Goal: Task Accomplishment & Management: Use online tool/utility

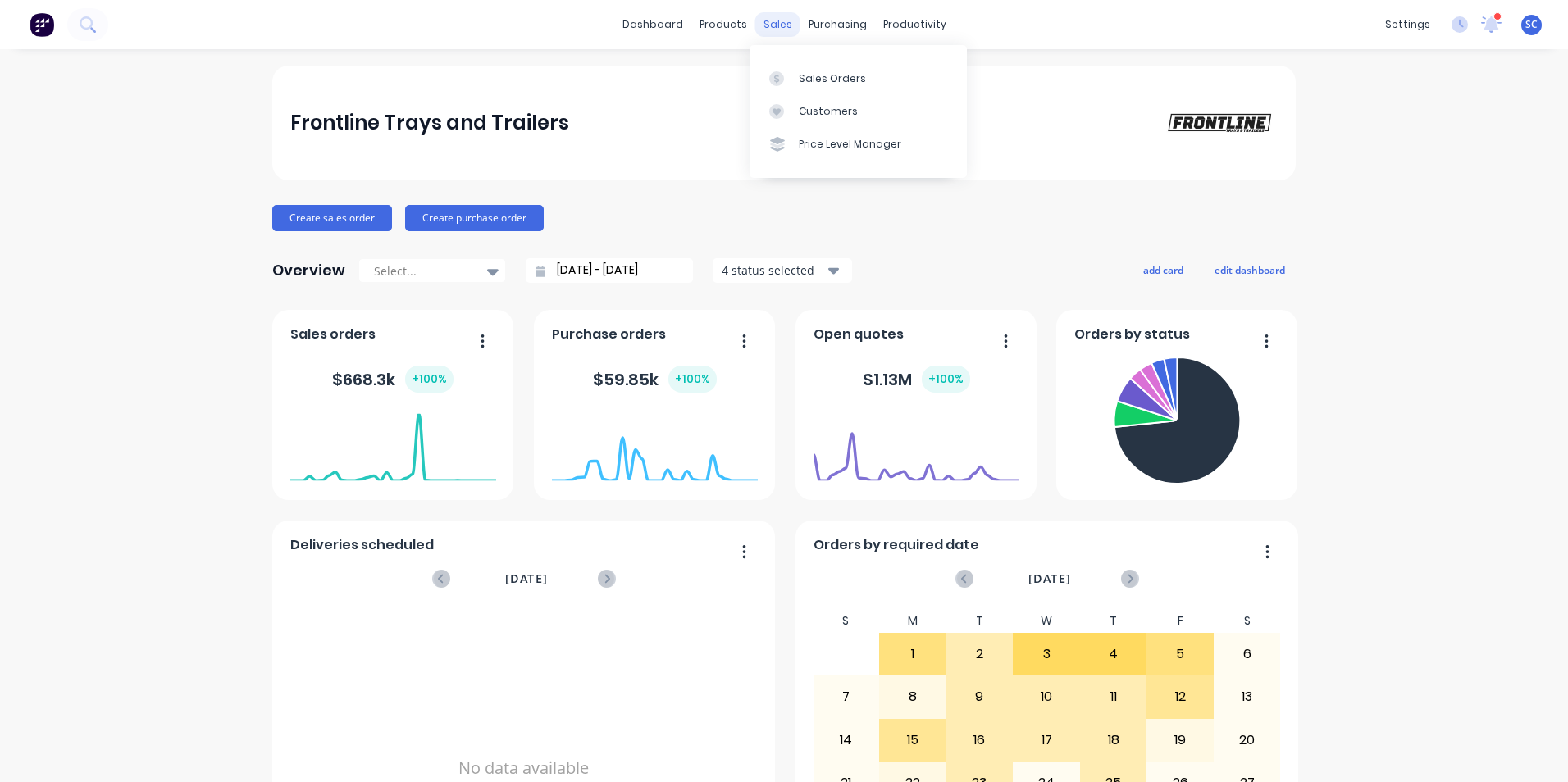
click at [768, 24] on div "sales" at bounding box center [778, 24] width 45 height 24
click at [826, 82] on div "Sales Orders" at bounding box center [833, 79] width 68 height 15
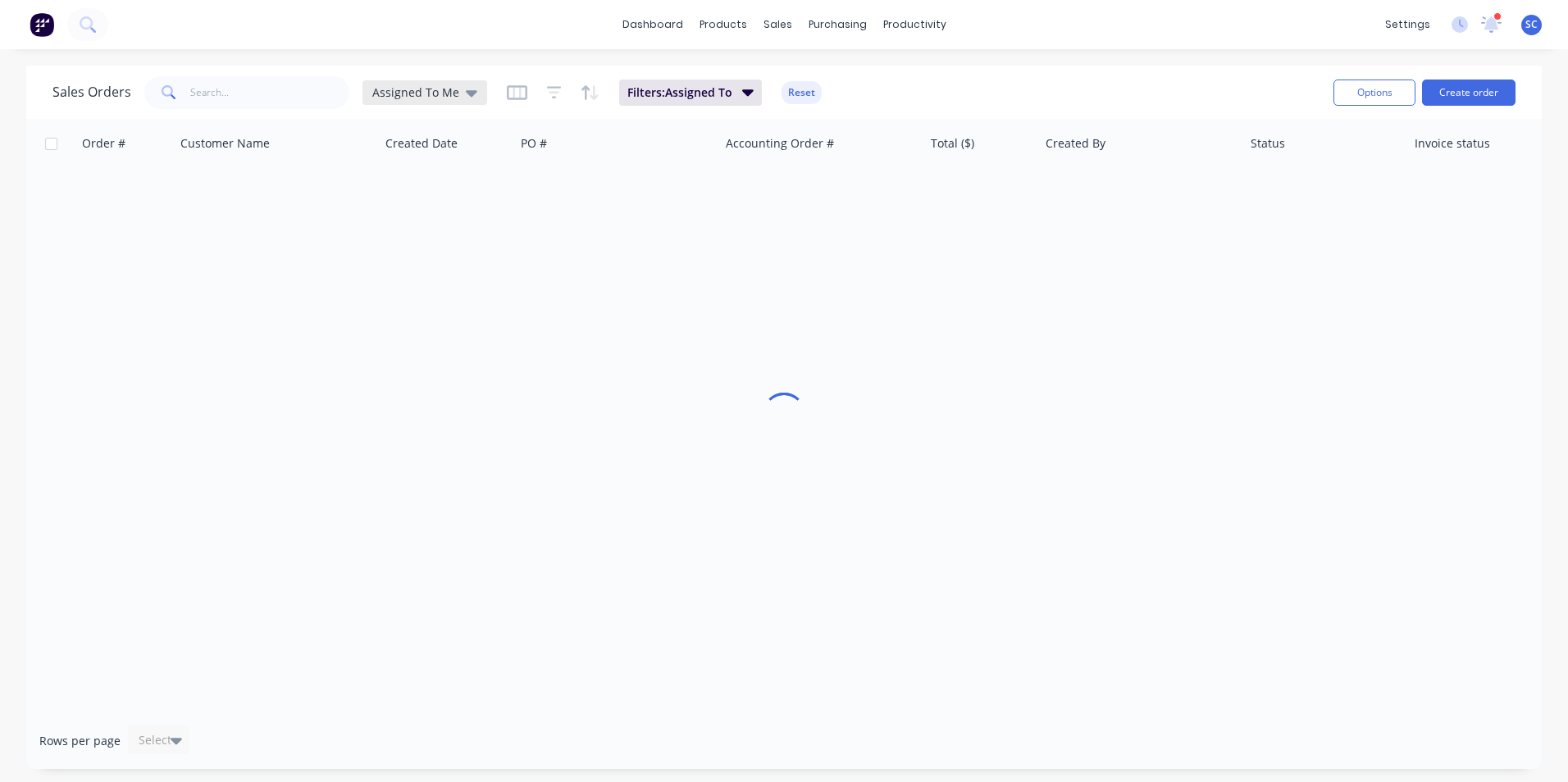
click at [447, 85] on span "Assigned To Me" at bounding box center [416, 92] width 86 height 17
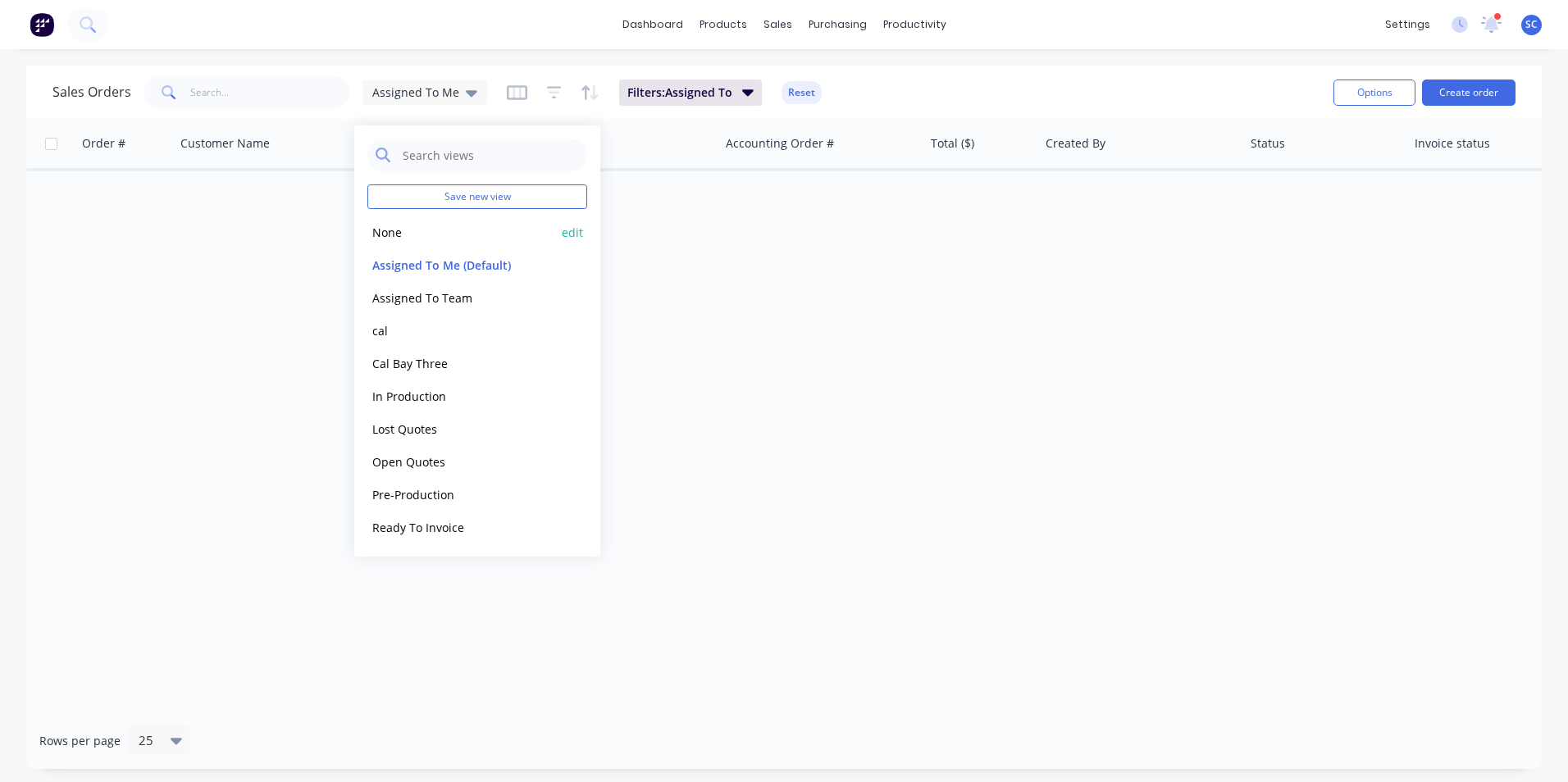
click at [410, 227] on button "None" at bounding box center [461, 232] width 187 height 19
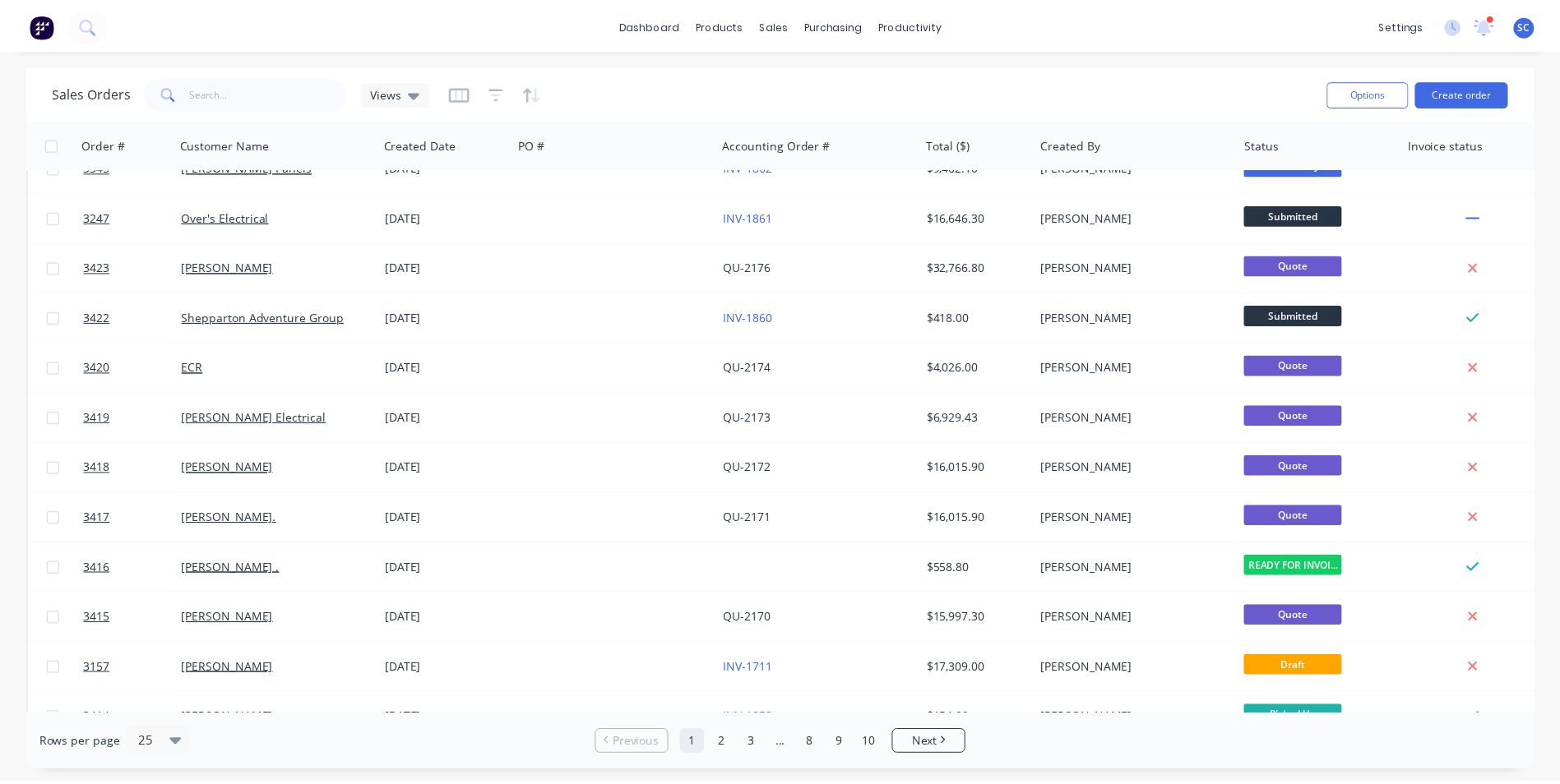
scroll to position [411, 0]
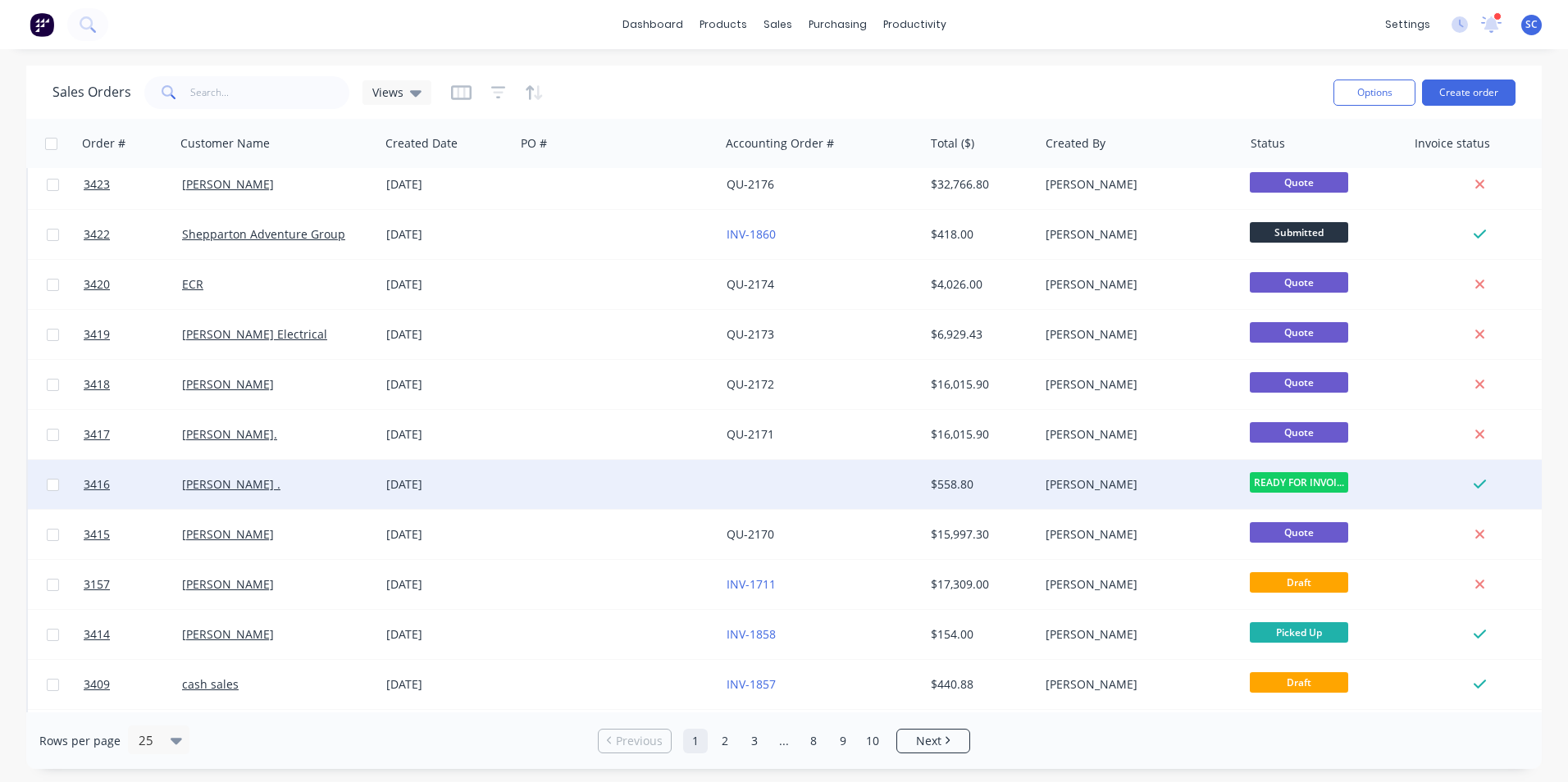
click at [855, 480] on div at bounding box center [822, 484] width 204 height 49
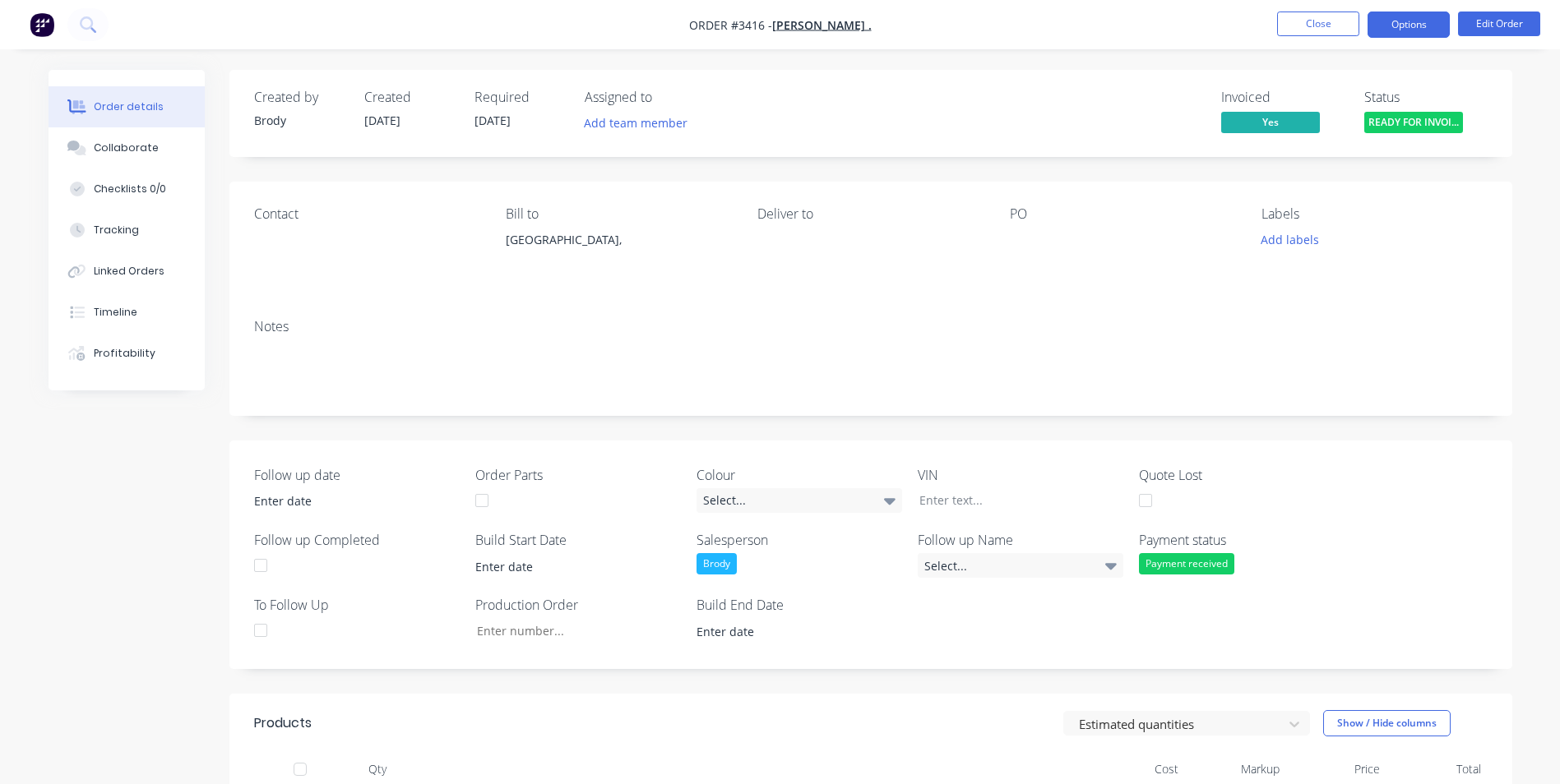
click at [1406, 26] on button "Options" at bounding box center [1408, 24] width 82 height 26
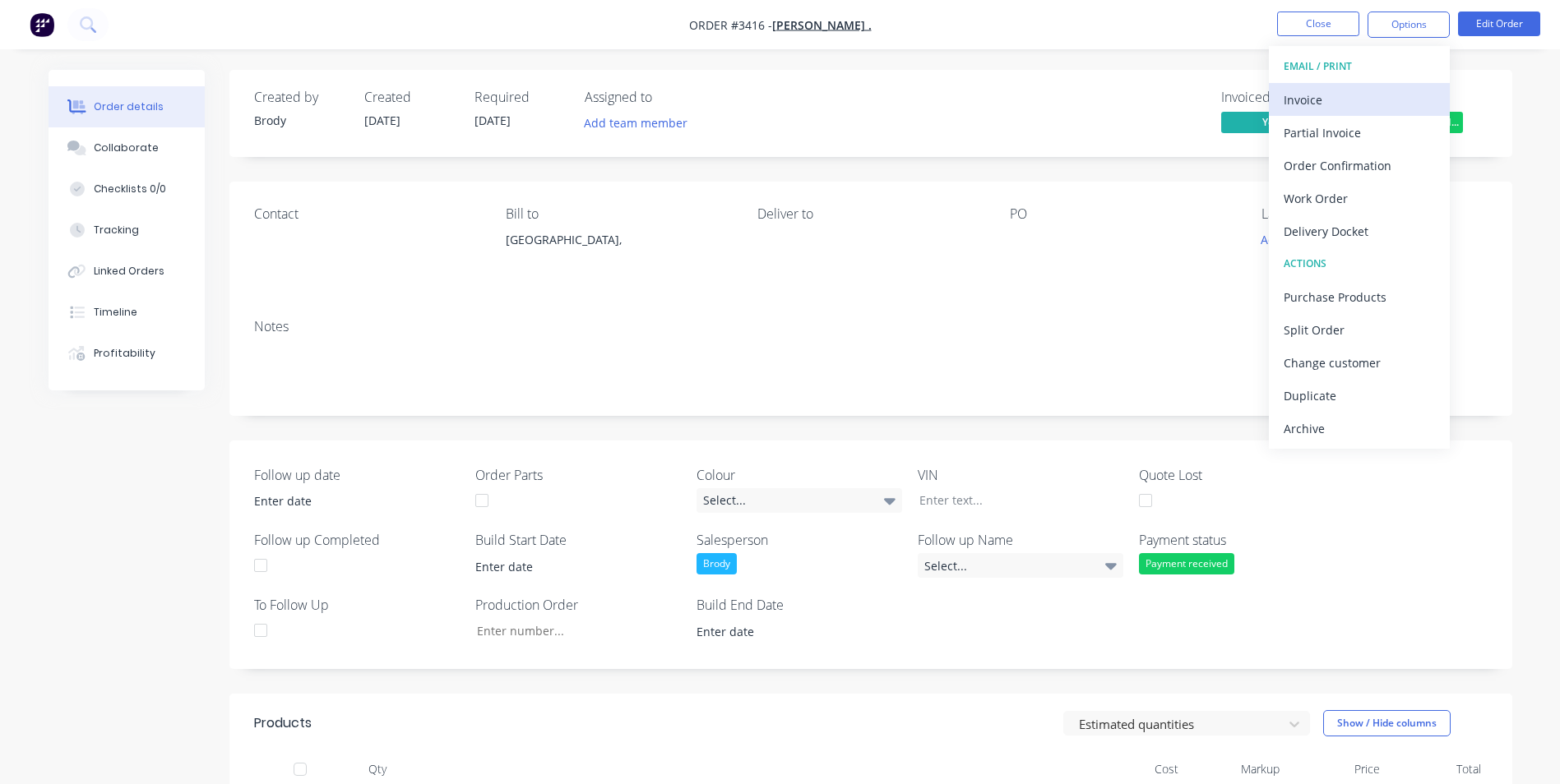
click at [1344, 108] on div "Invoice" at bounding box center [1359, 99] width 152 height 24
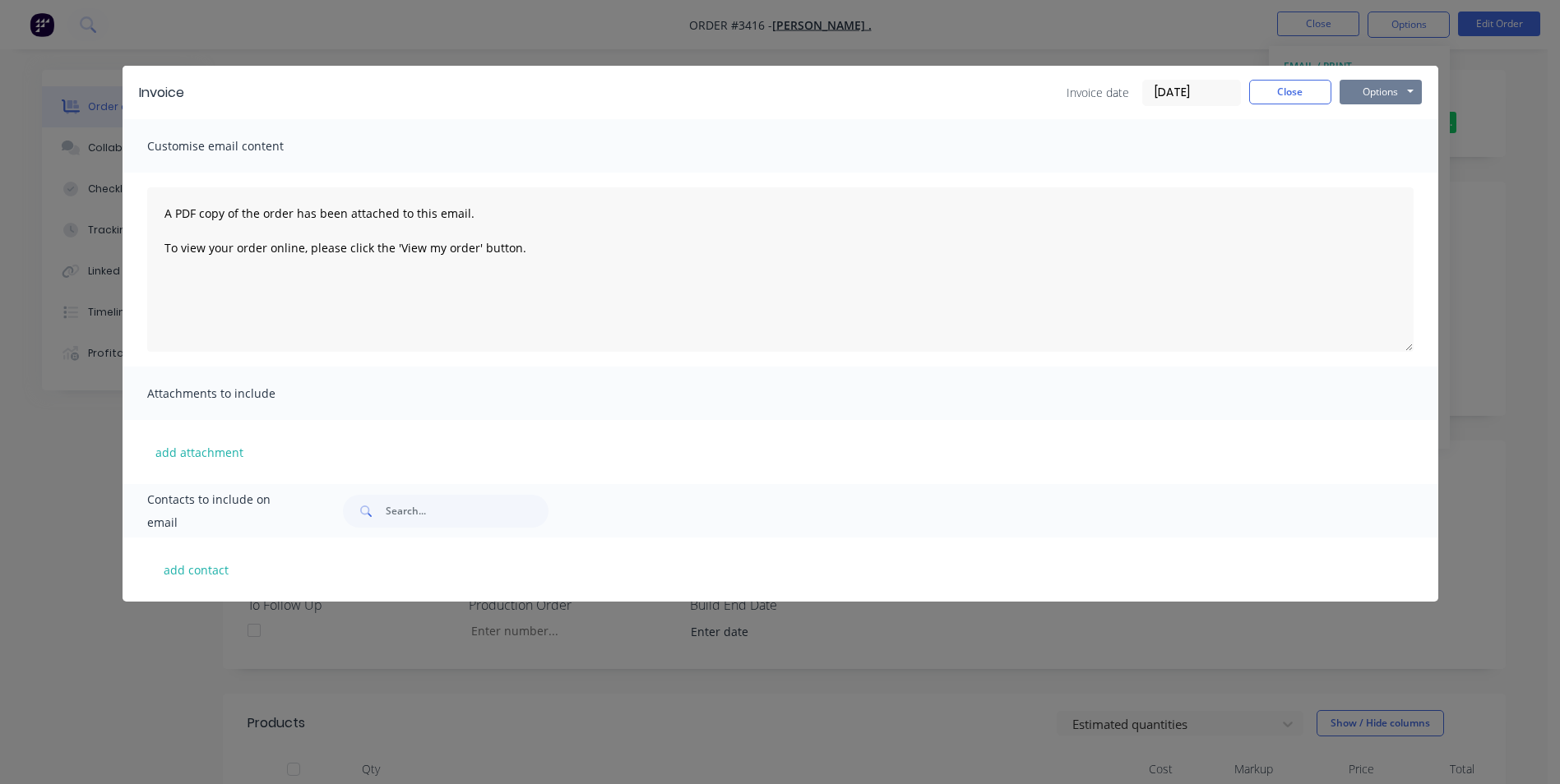
click at [1406, 94] on button "Options" at bounding box center [1380, 92] width 82 height 24
click at [1376, 152] on button "Print" at bounding box center [1392, 148] width 106 height 27
click at [1274, 101] on button "Close" at bounding box center [1289, 92] width 82 height 24
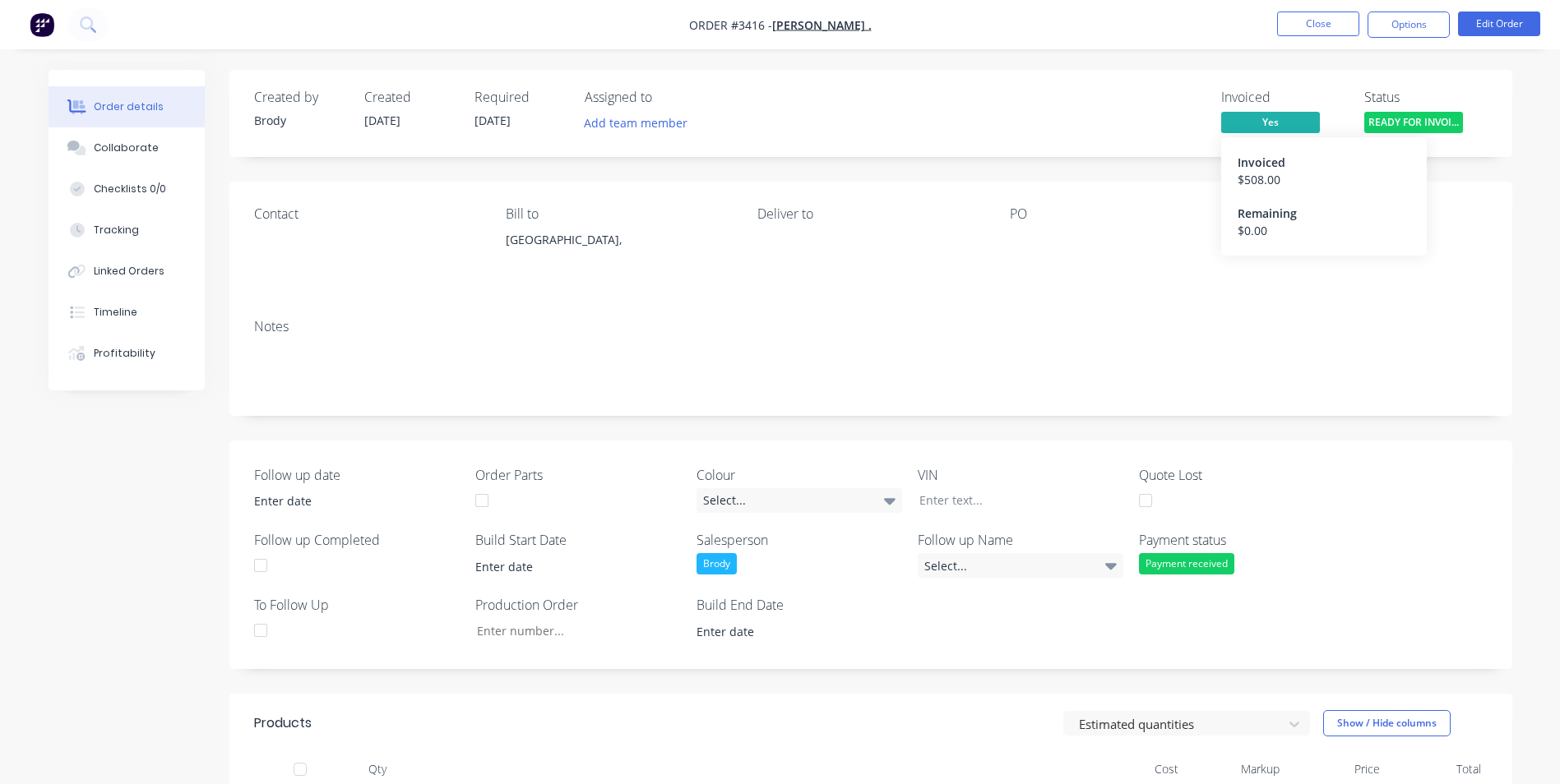
click at [1251, 186] on div "$ 508.00" at bounding box center [1323, 179] width 172 height 17
click at [1410, 24] on button "Options" at bounding box center [1408, 24] width 82 height 26
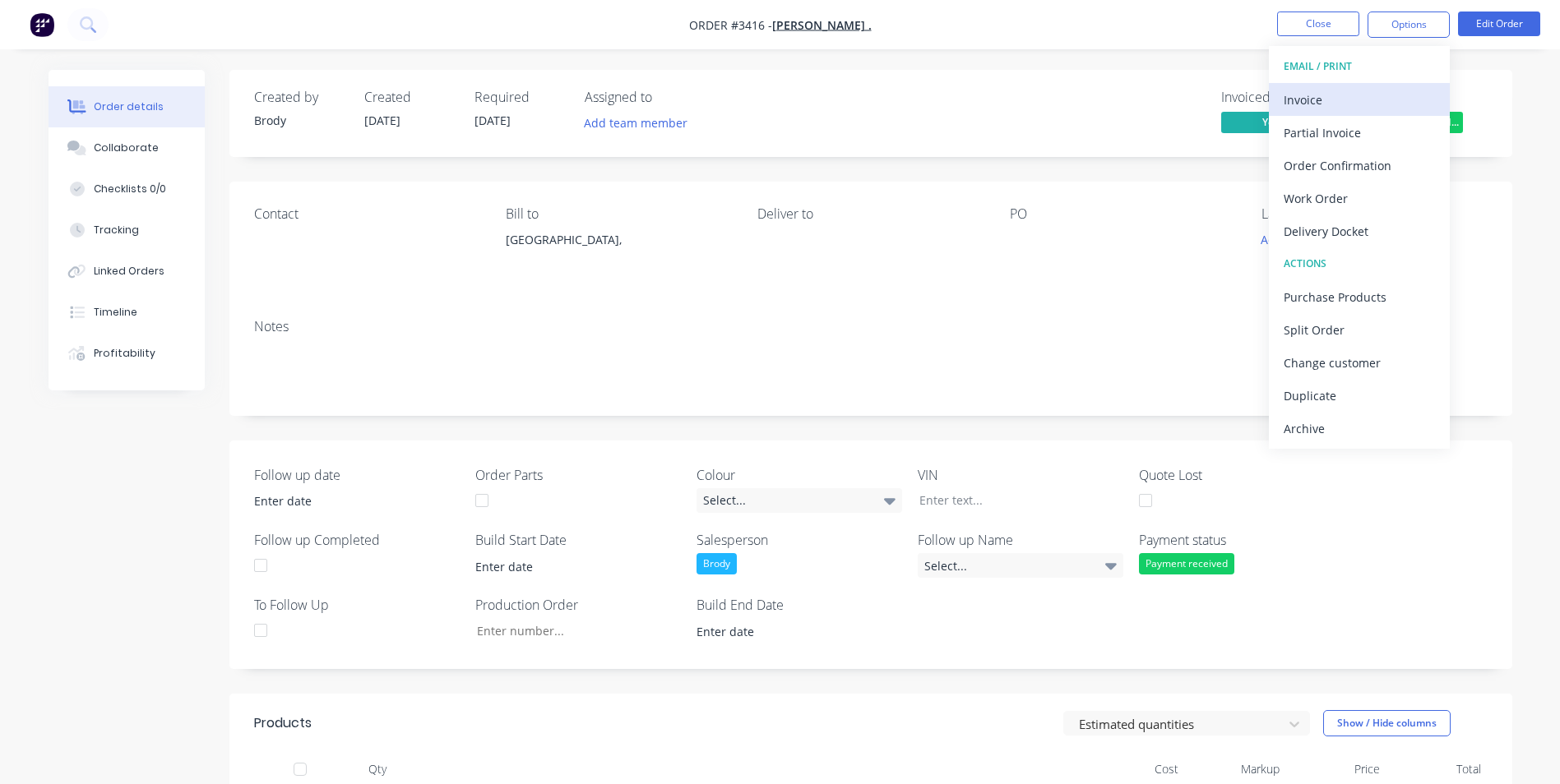
click at [1328, 108] on div "Invoice" at bounding box center [1359, 99] width 152 height 24
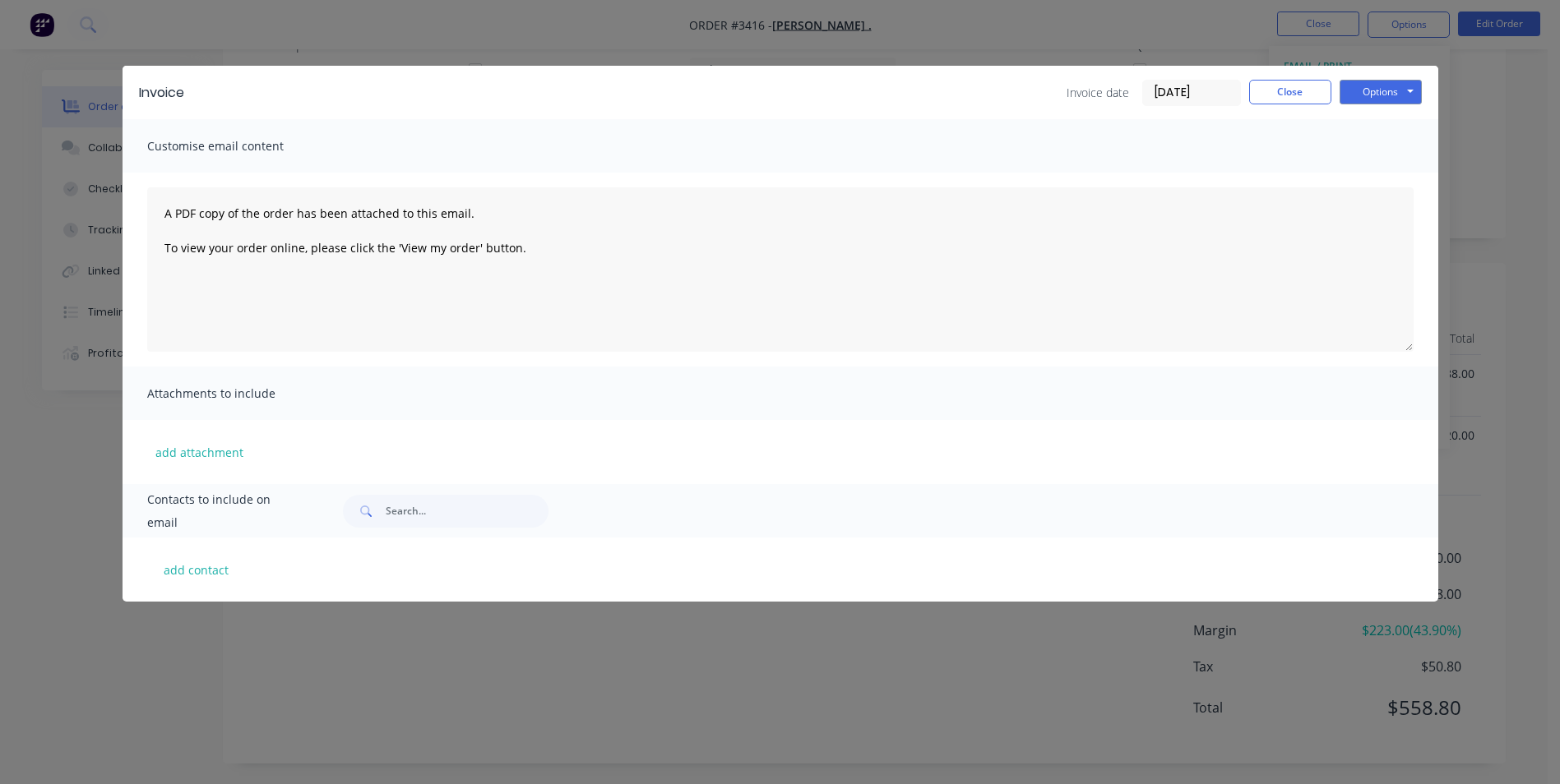
scroll to position [435, 0]
click at [1390, 94] on button "Options" at bounding box center [1380, 92] width 82 height 24
click at [1379, 178] on button "Email" at bounding box center [1392, 175] width 106 height 27
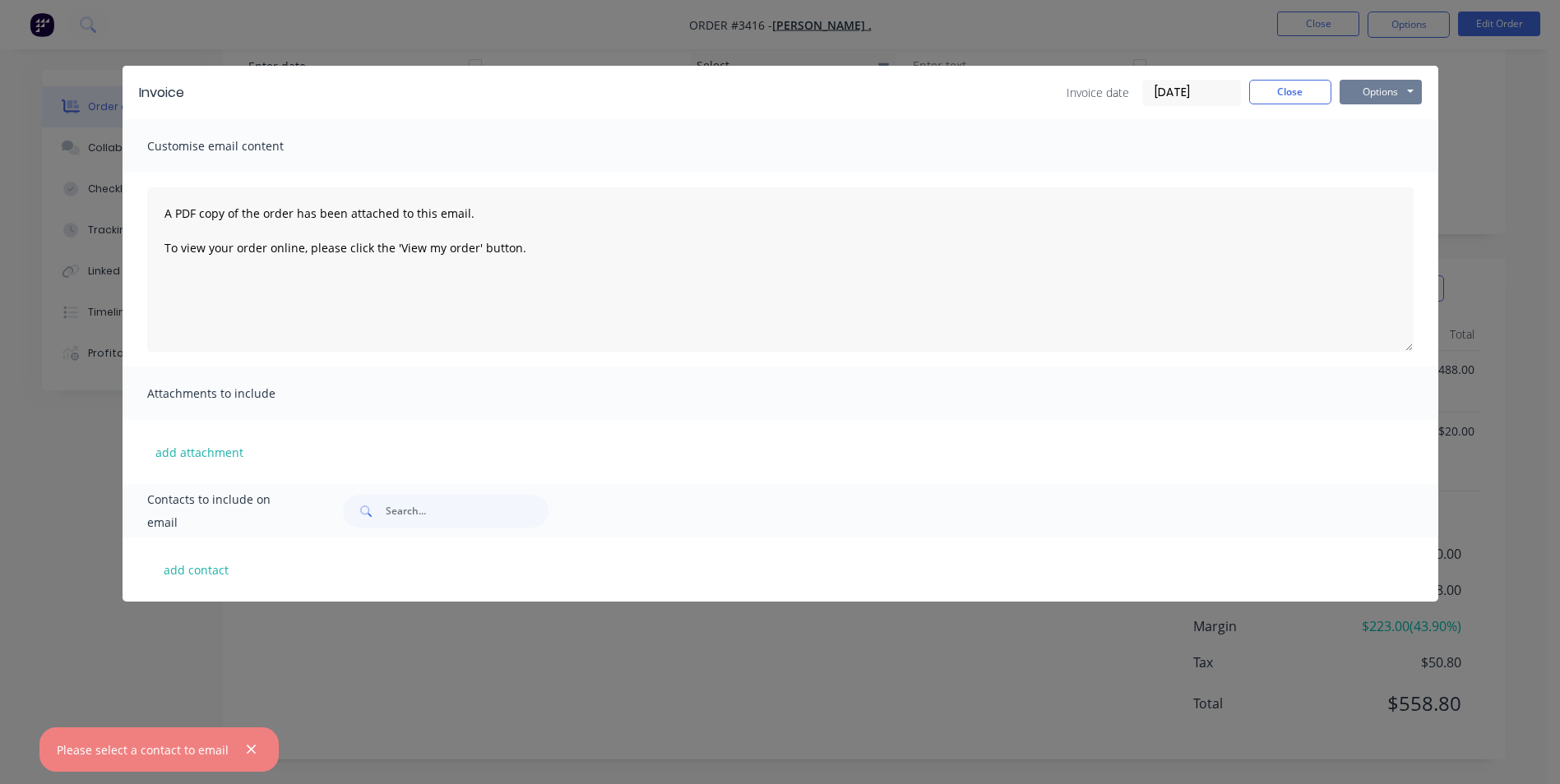
click at [1401, 84] on button "Options" at bounding box center [1380, 92] width 82 height 24
click at [1371, 154] on button "Print" at bounding box center [1392, 148] width 106 height 27
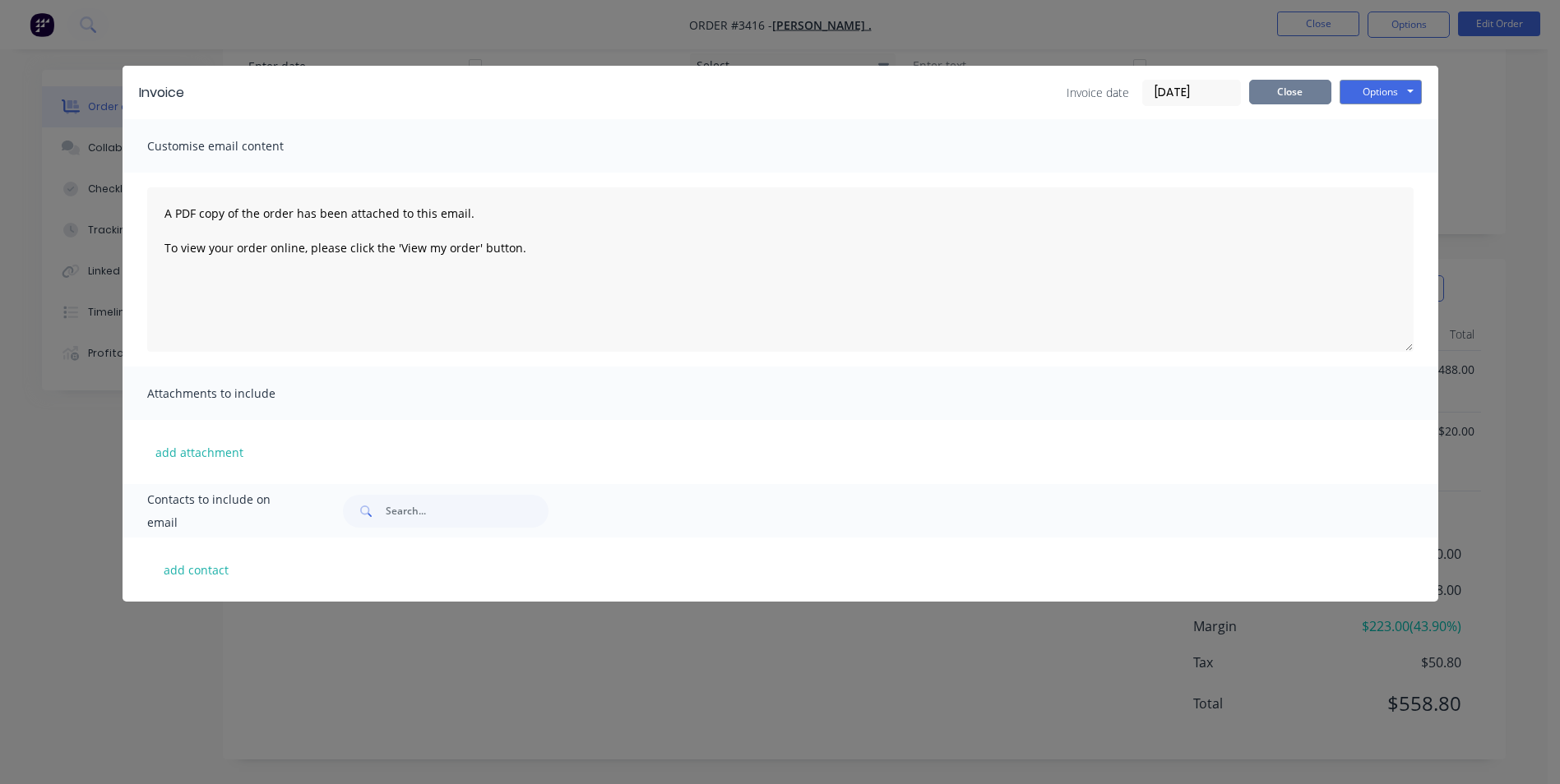
click at [1321, 96] on button "Close" at bounding box center [1289, 92] width 82 height 24
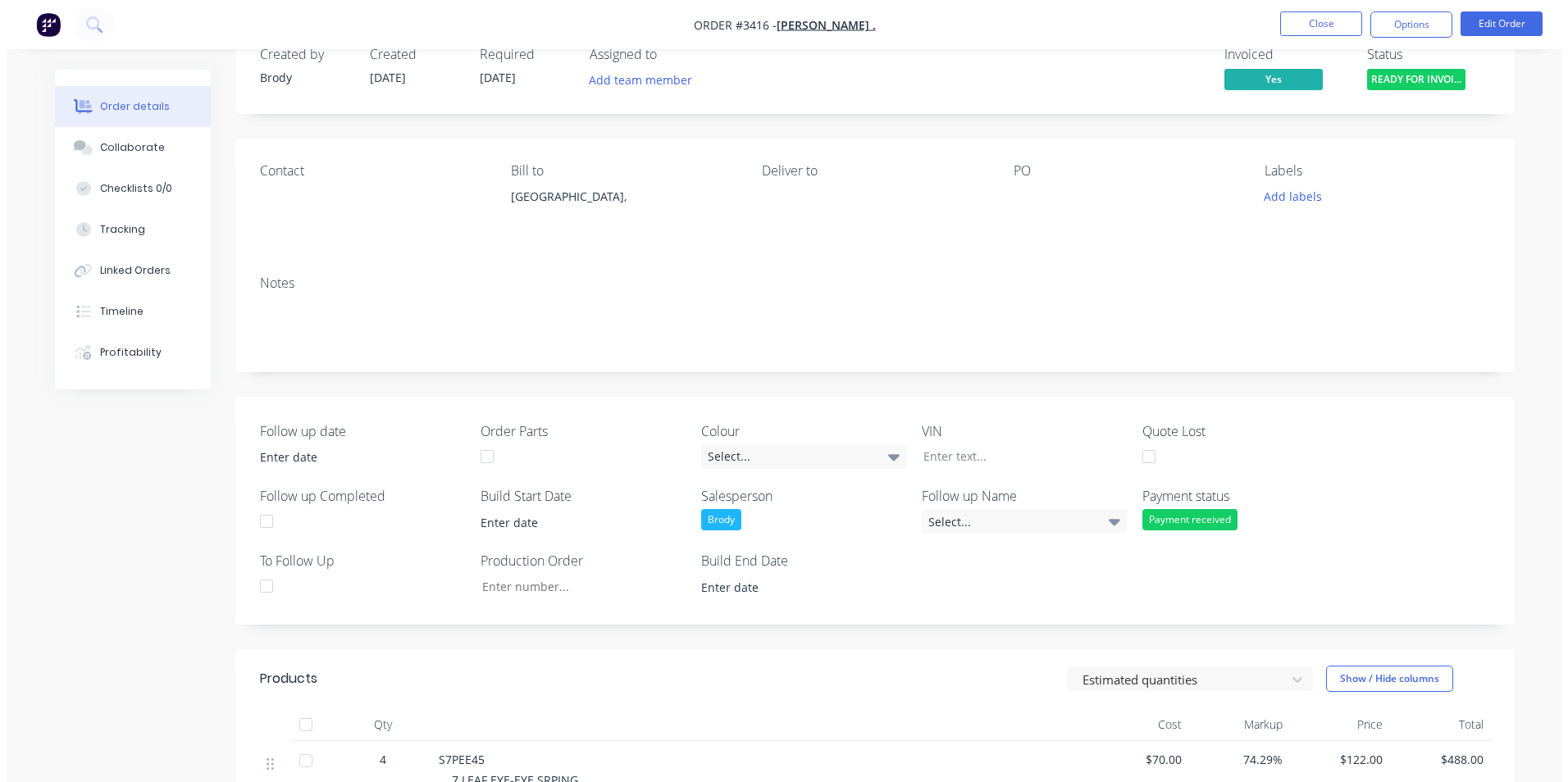
scroll to position [0, 0]
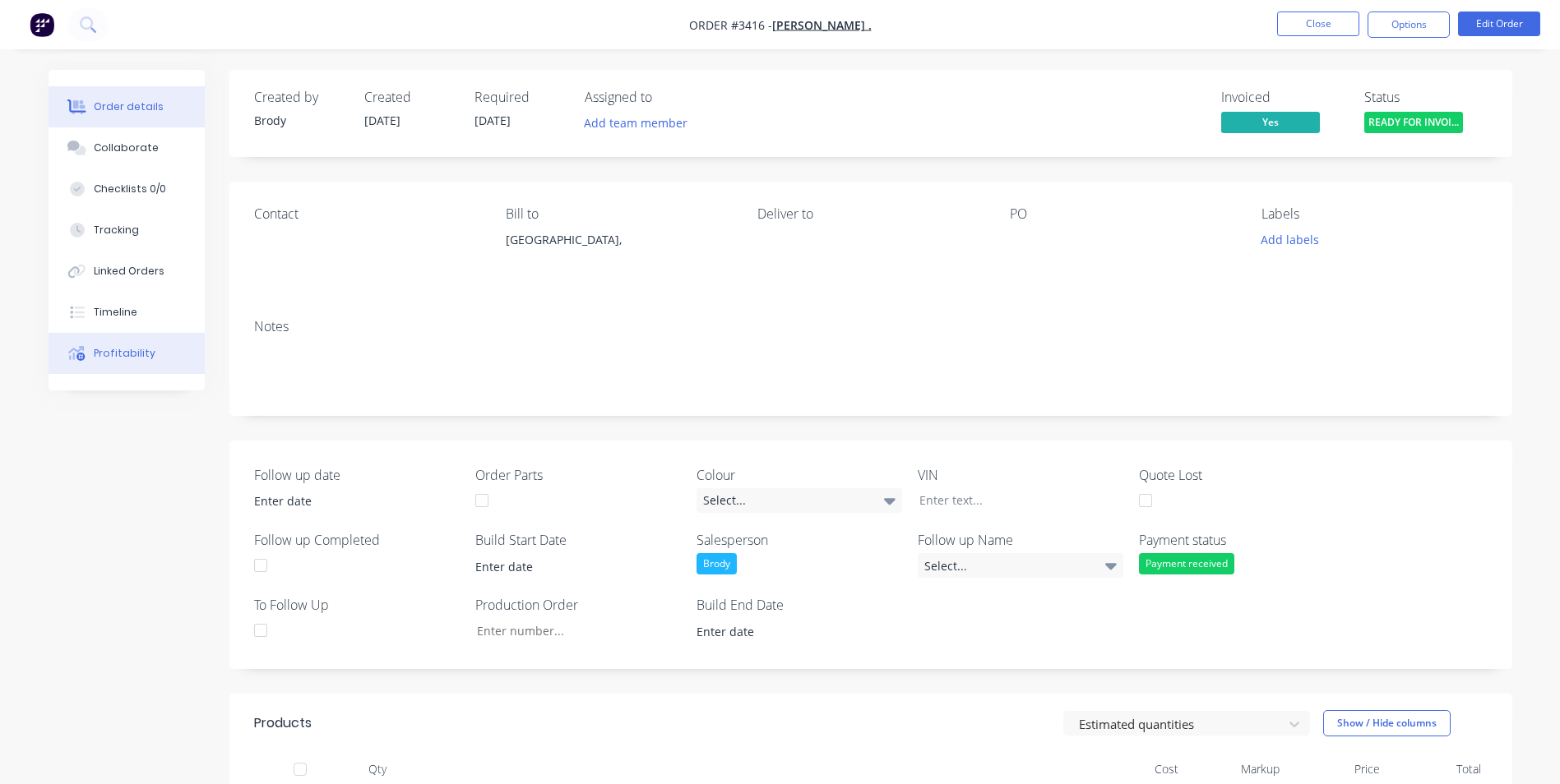
drag, startPoint x: 112, startPoint y: 312, endPoint x: 84, endPoint y: 351, distance: 48.0
drag, startPoint x: 84, startPoint y: 351, endPoint x: 818, endPoint y: 25, distance: 803.1
click at [818, 25] on span "[PERSON_NAME] ." at bounding box center [822, 24] width 100 height 16
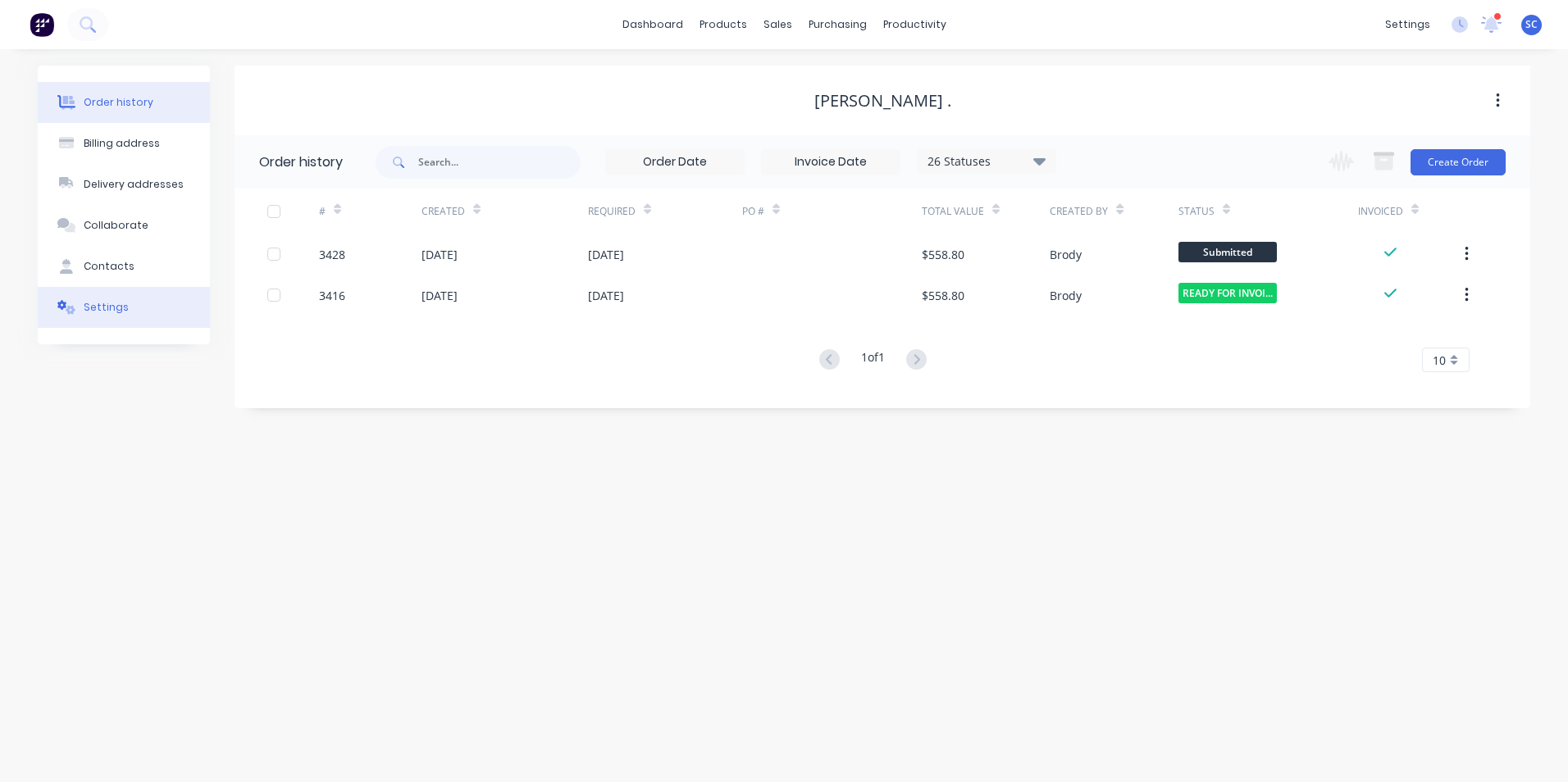
click at [118, 313] on div "Settings" at bounding box center [106, 307] width 45 height 15
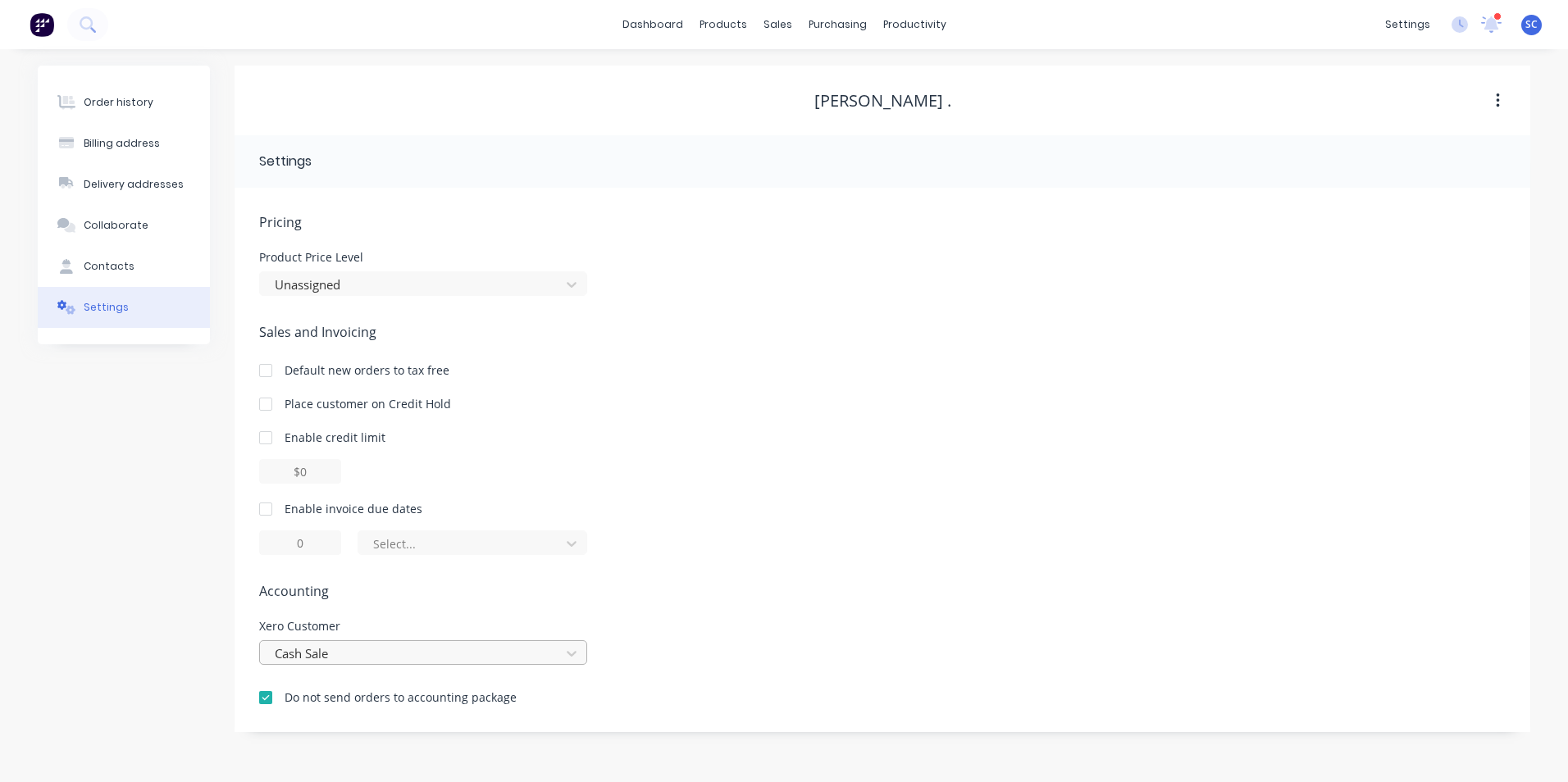
click at [370, 662] on div "Cash Sale" at bounding box center [423, 652] width 328 height 24
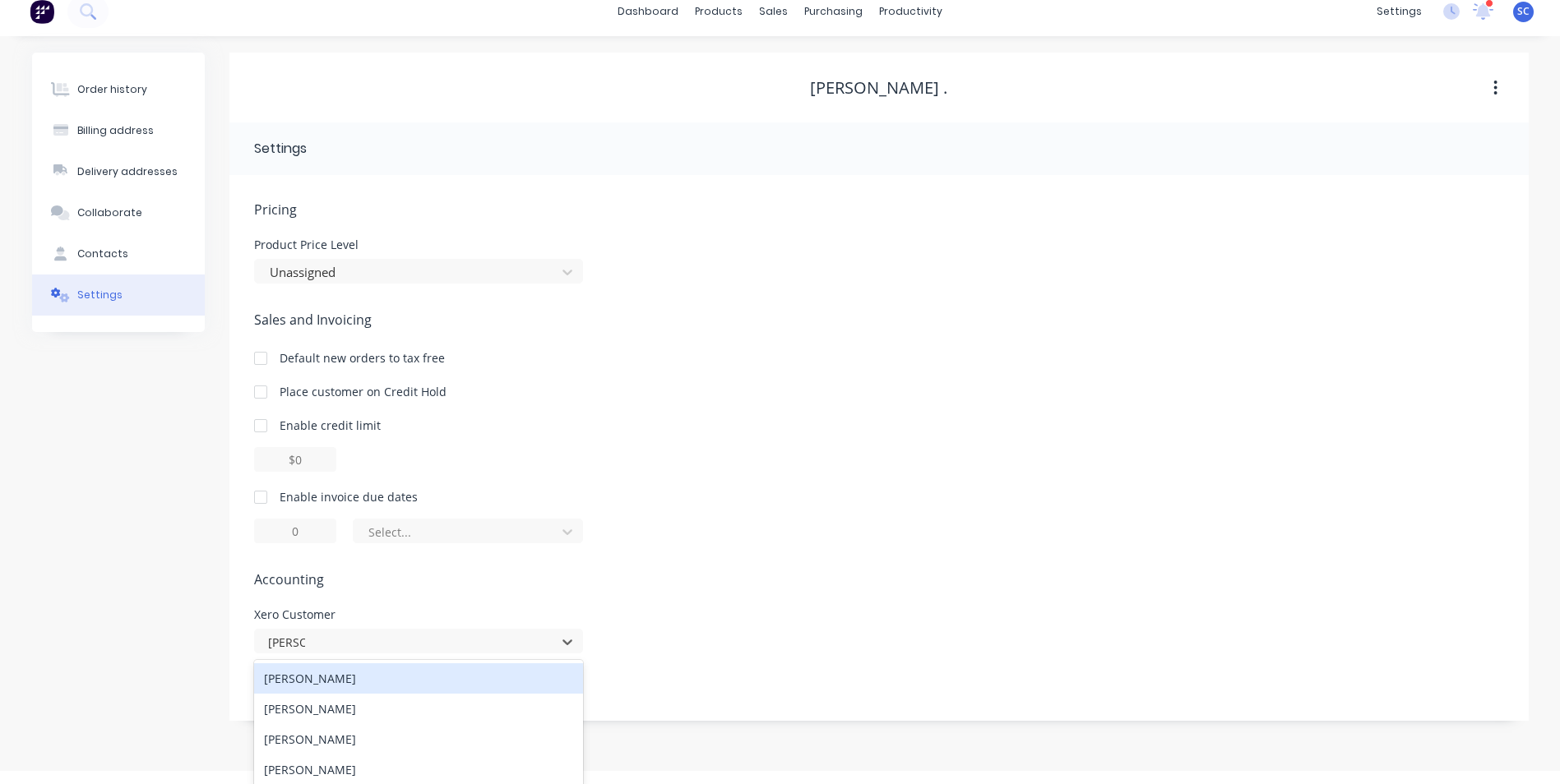
scroll to position [17, 0]
type input "r"
click at [656, 610] on div "Pricing Product Price Level Unassigned Sales and Invoicing Default new orders t…" at bounding box center [879, 456] width 1250 height 521
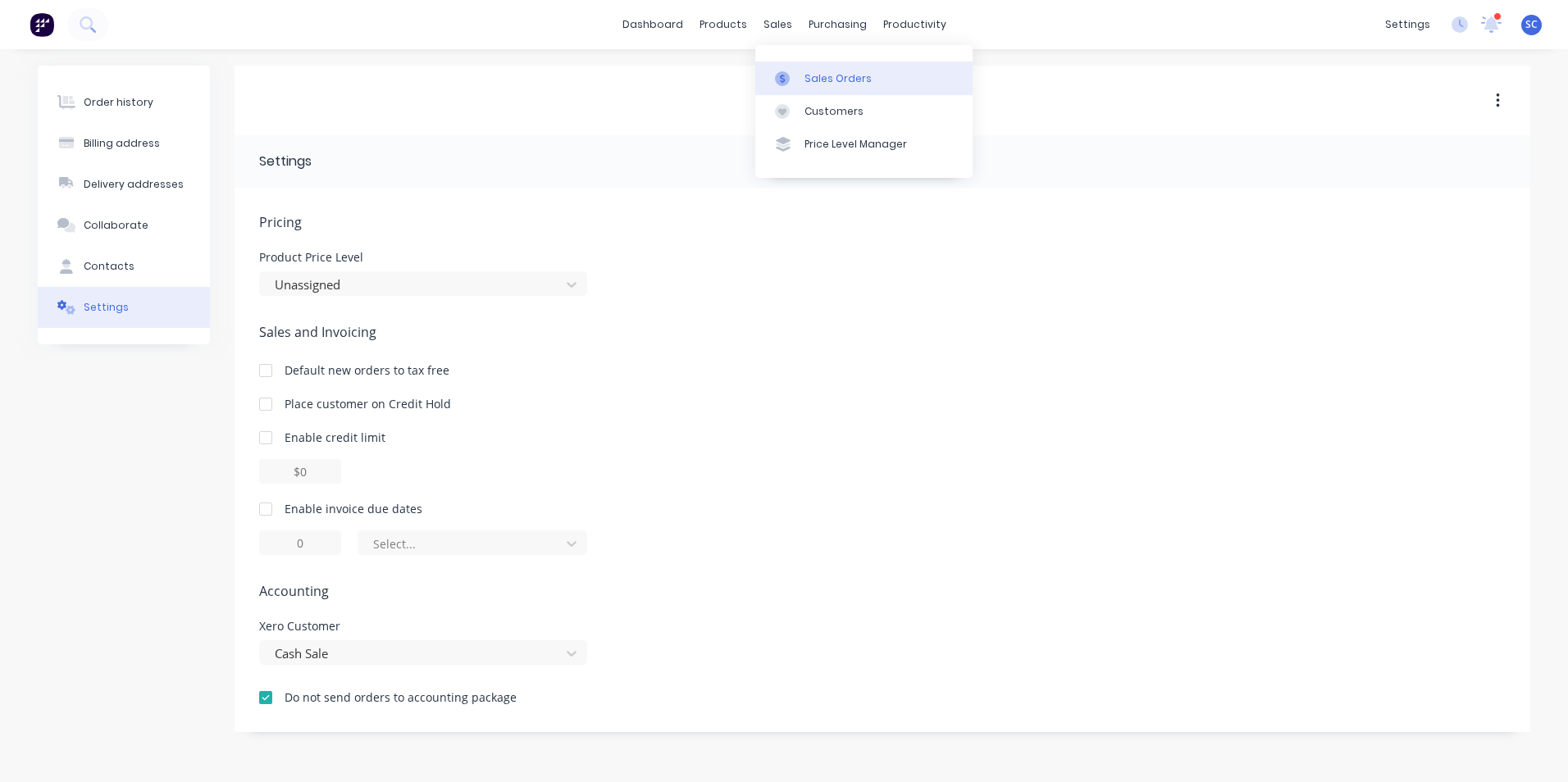
click at [796, 81] on div at bounding box center [787, 79] width 24 height 15
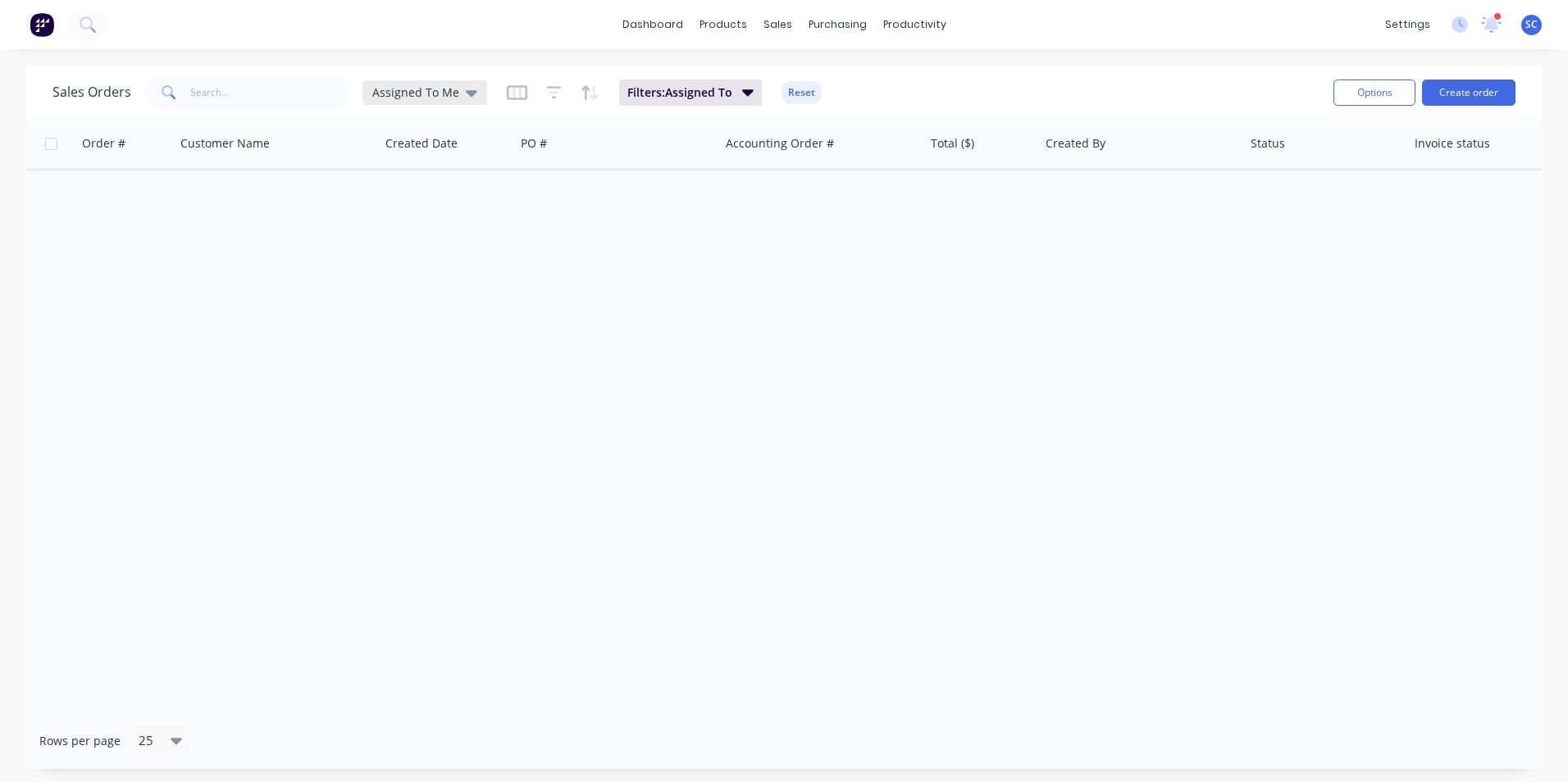
click at [402, 93] on span "Assigned To Me" at bounding box center [416, 92] width 86 height 17
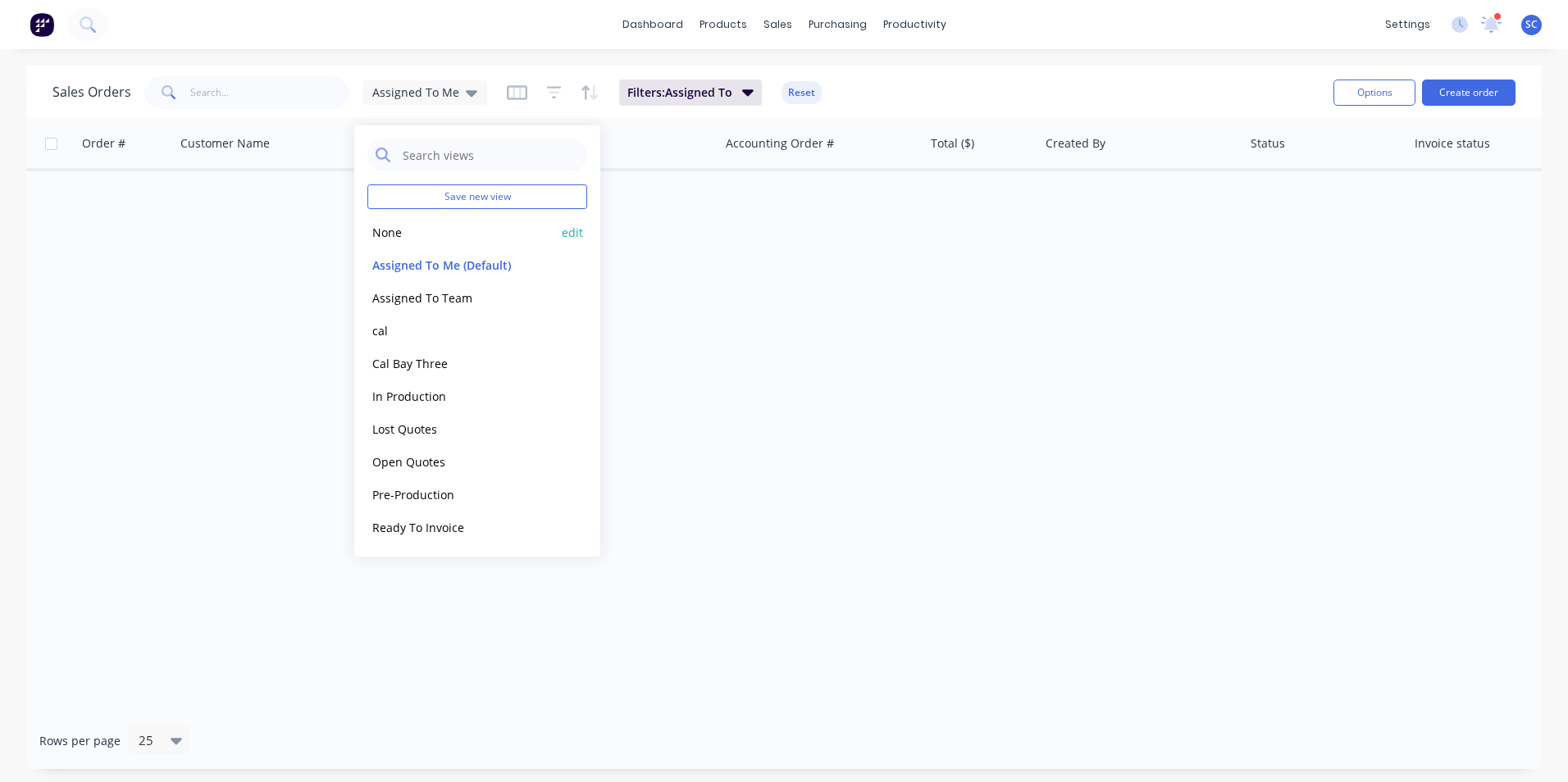
click at [413, 236] on button "None" at bounding box center [461, 232] width 187 height 19
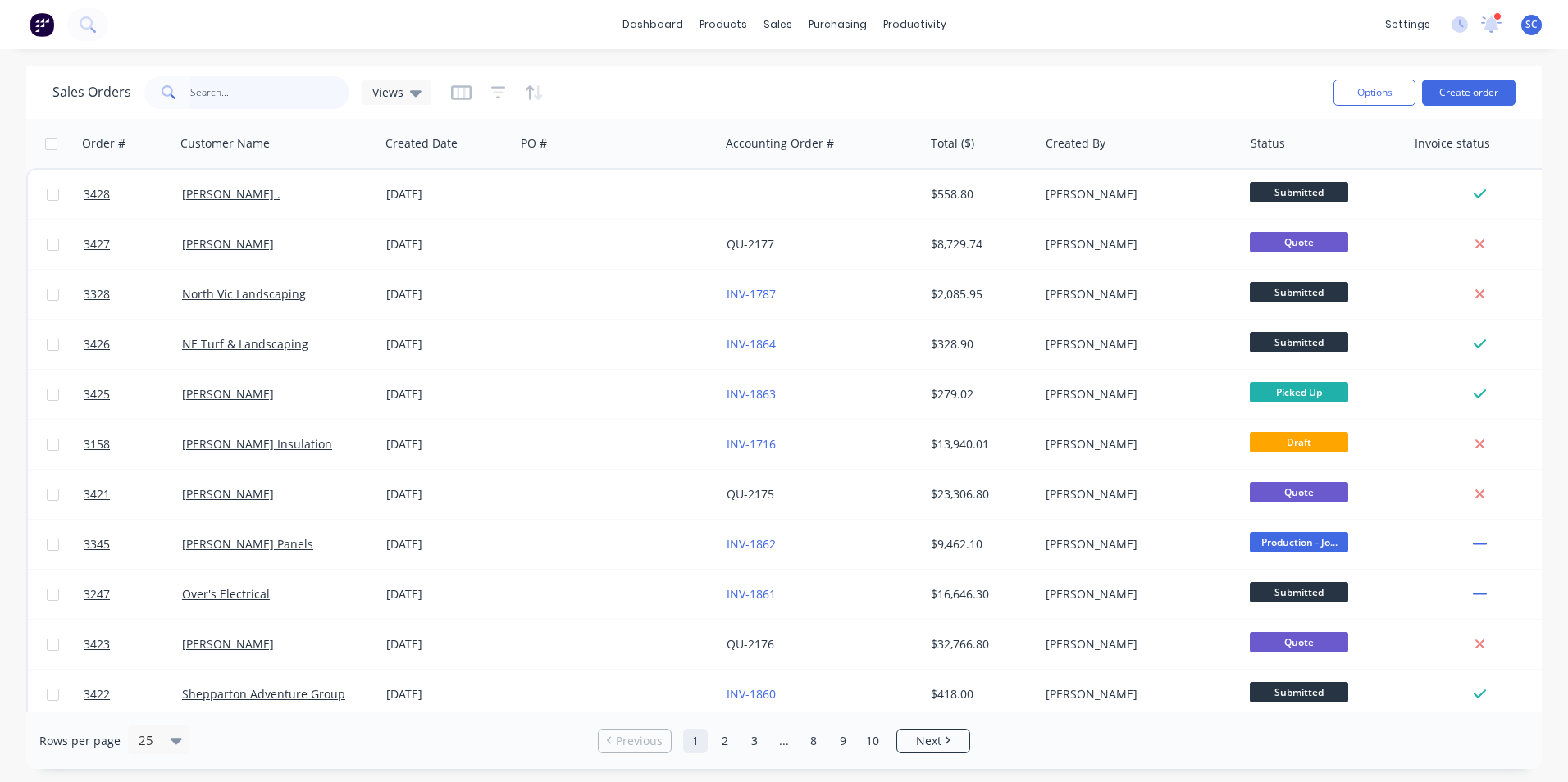
click at [206, 93] on input "text" at bounding box center [270, 92] width 160 height 33
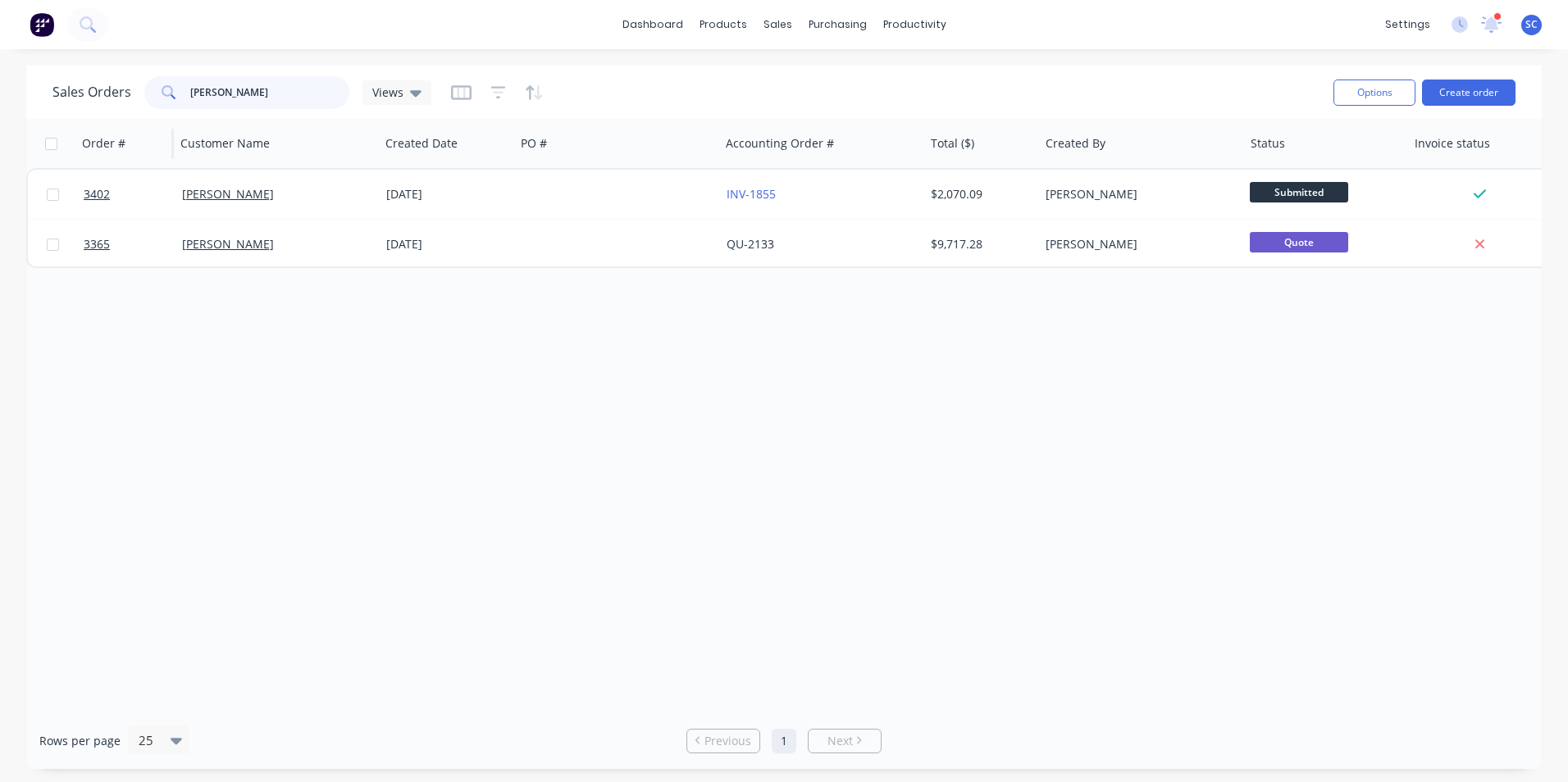
drag, startPoint x: 247, startPoint y: 97, endPoint x: 143, endPoint y: 121, distance: 106.7
click at [143, 121] on div "Sales Orders [PERSON_NAME] Views Options Create order Order # Customer Name Cre…" at bounding box center [784, 417] width 1515 height 704
type input "[PERSON_NAME]"
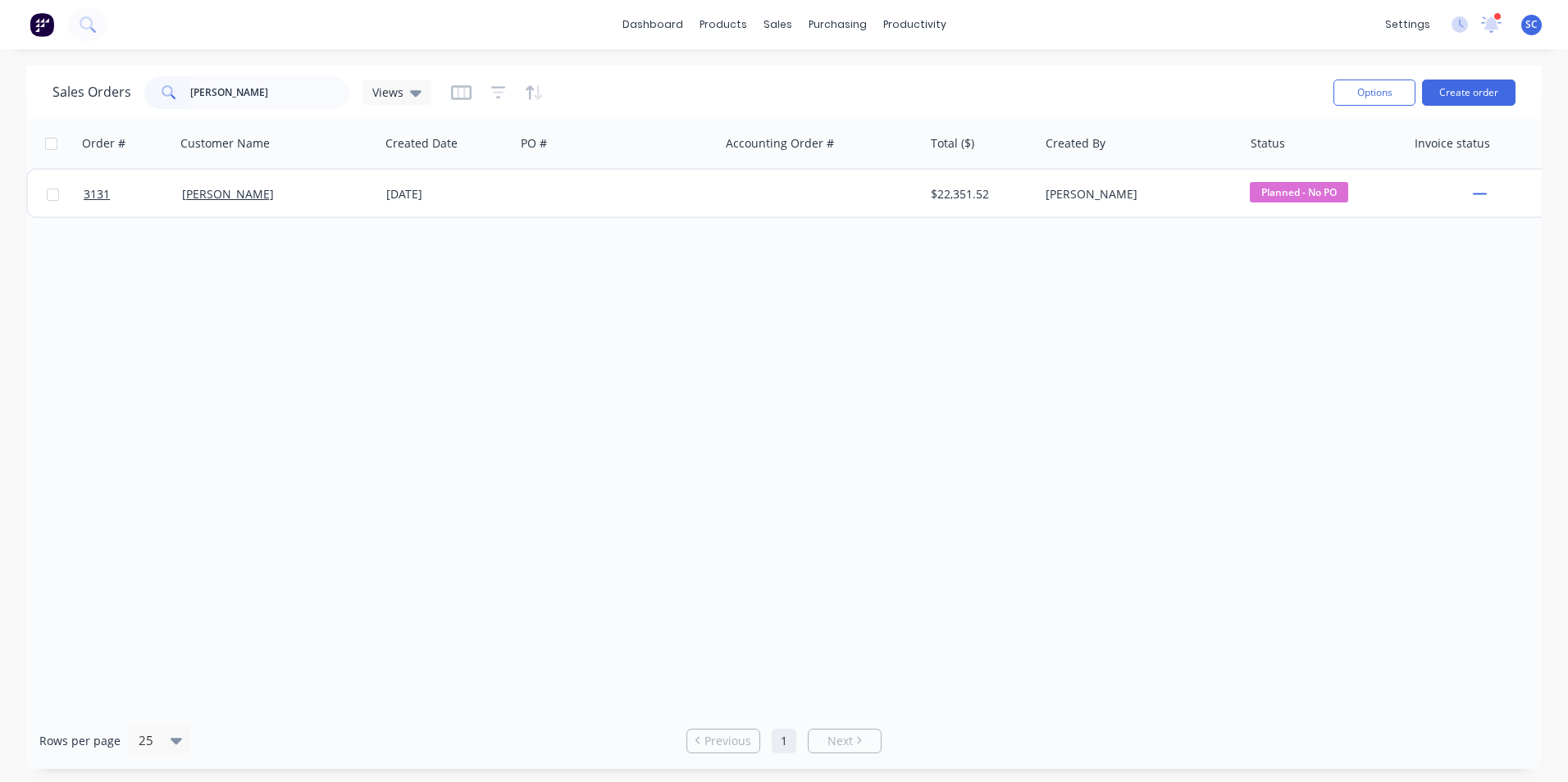
click at [1133, 417] on div "Order # Customer Name Created Date PO # Accounting Order # Total ($) Created By…" at bounding box center [784, 416] width 1515 height 594
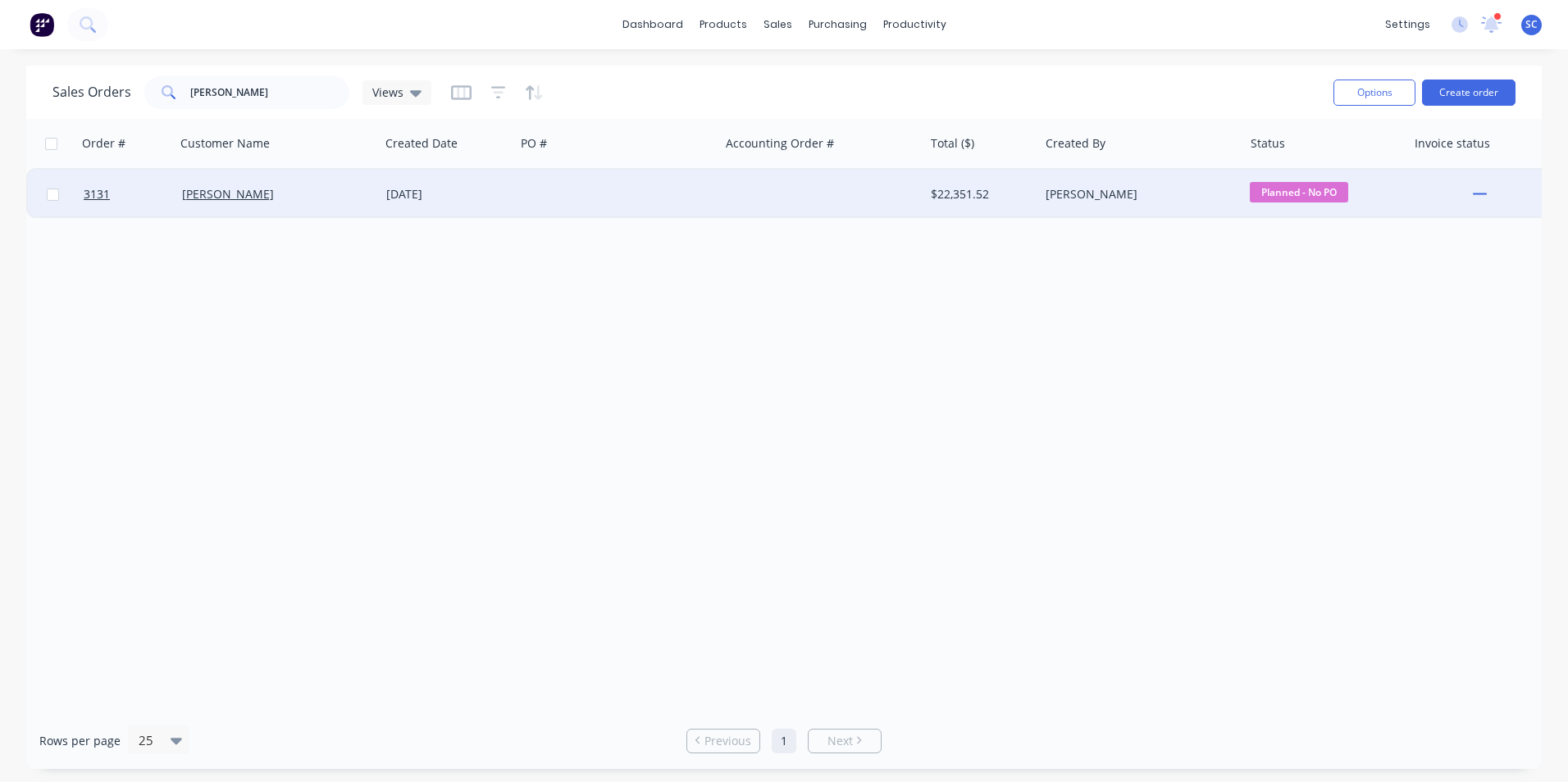
click at [347, 204] on div "[PERSON_NAME]" at bounding box center [277, 195] width 204 height 49
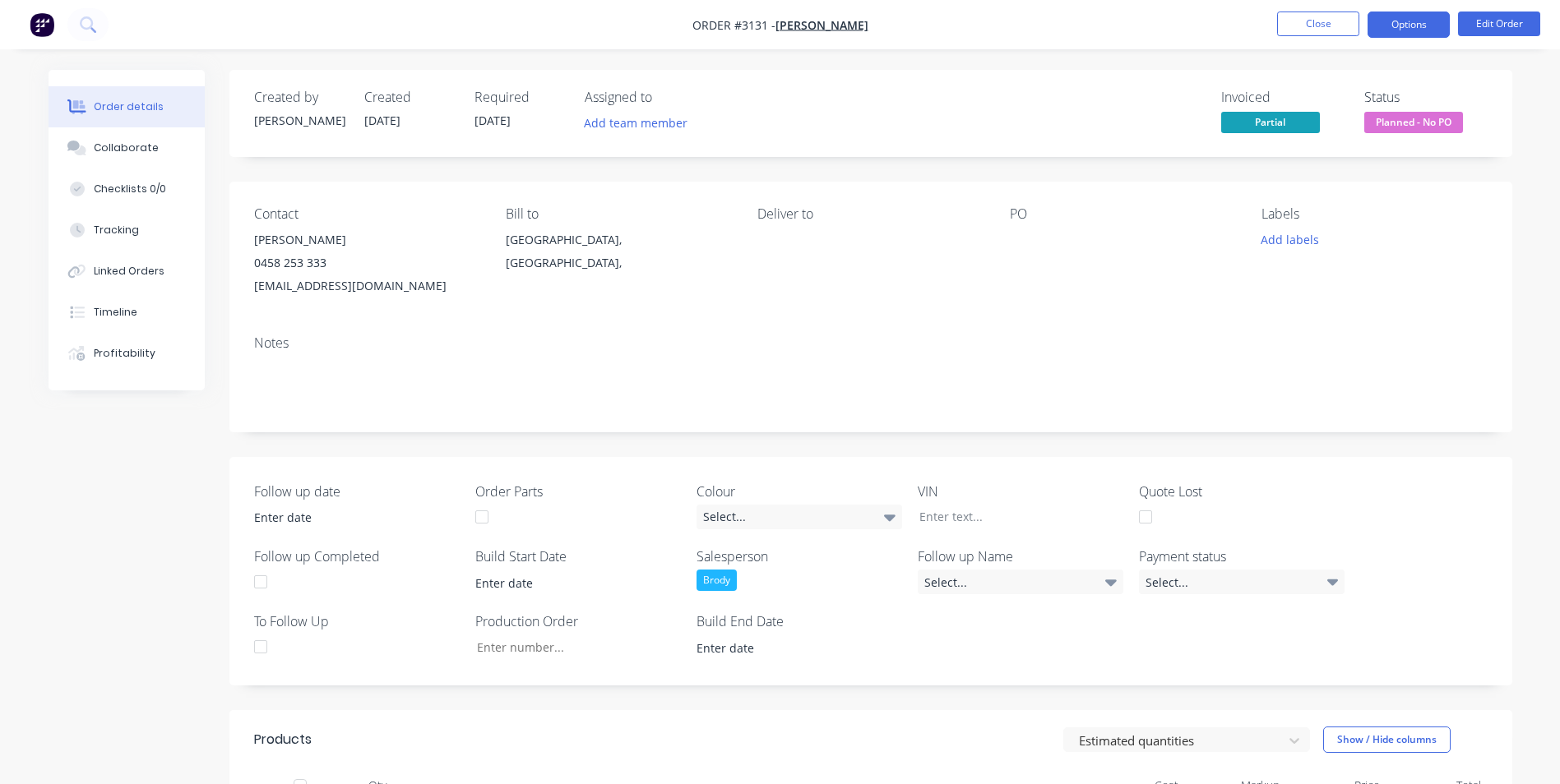
click at [1403, 28] on button "Options" at bounding box center [1408, 24] width 82 height 26
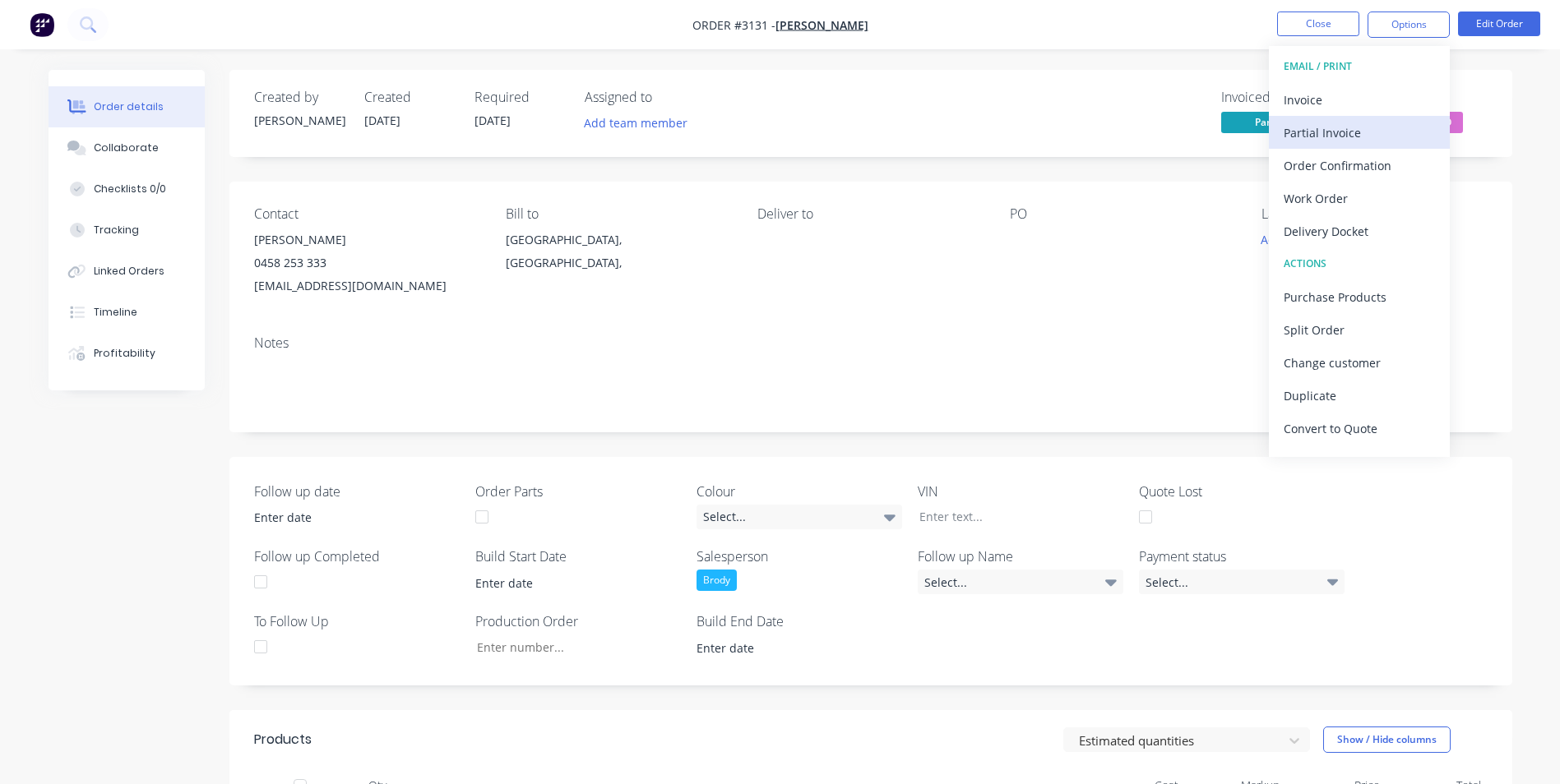
click at [1340, 132] on div "Partial Invoice" at bounding box center [1359, 132] width 152 height 24
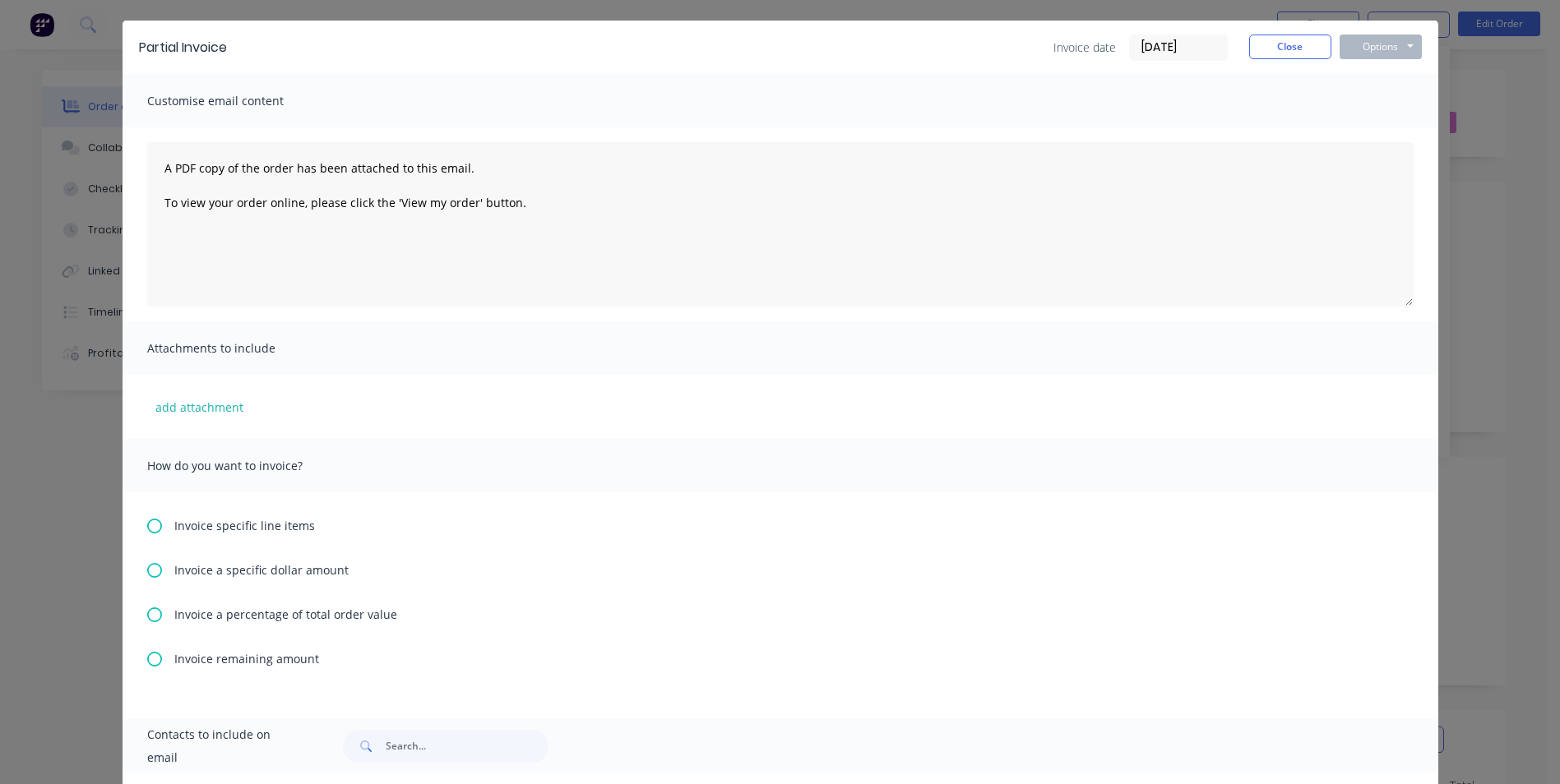
scroll to position [82, 0]
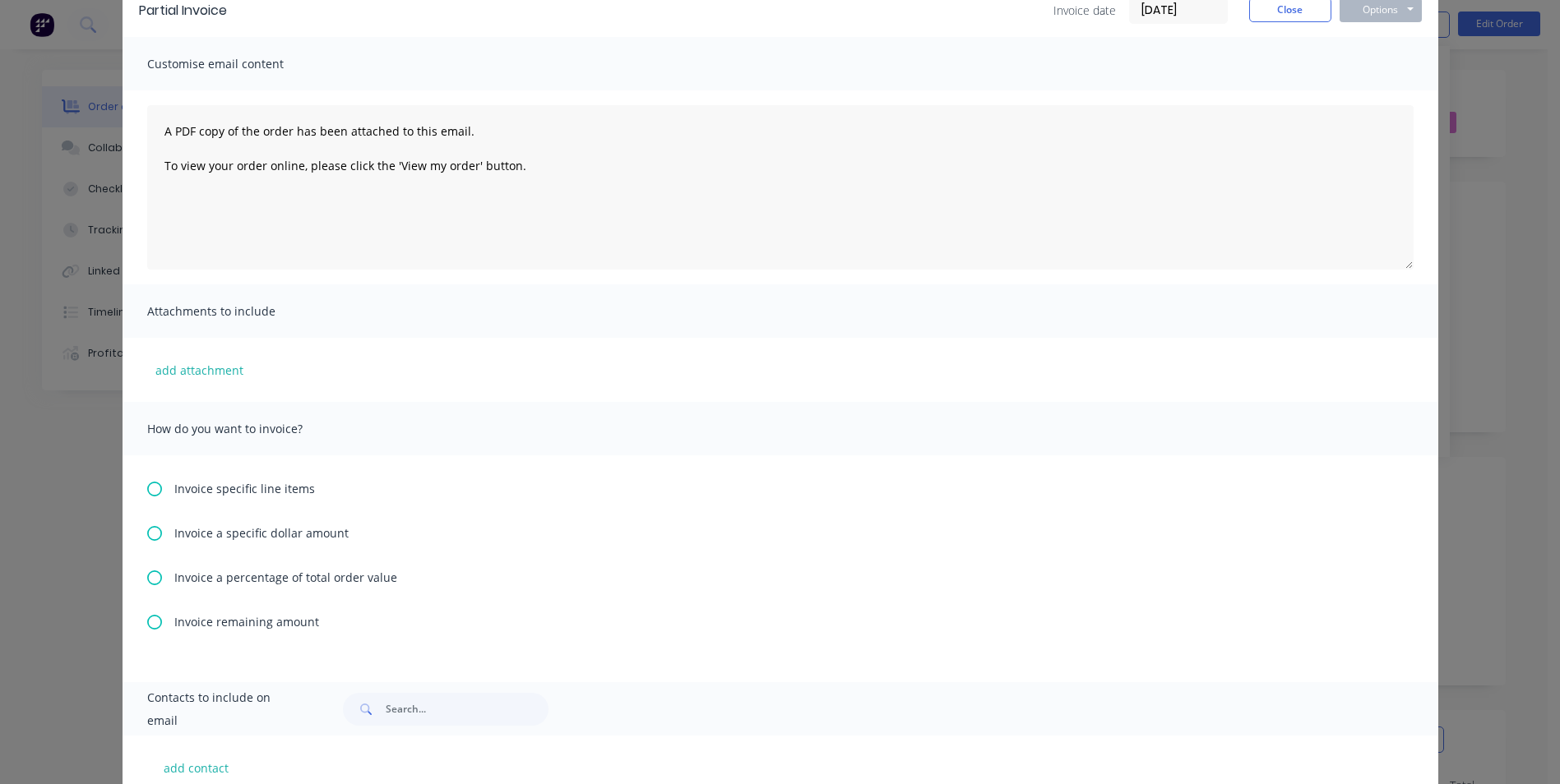
click at [239, 531] on span "Invoice a specific dollar amount" at bounding box center [261, 533] width 174 height 17
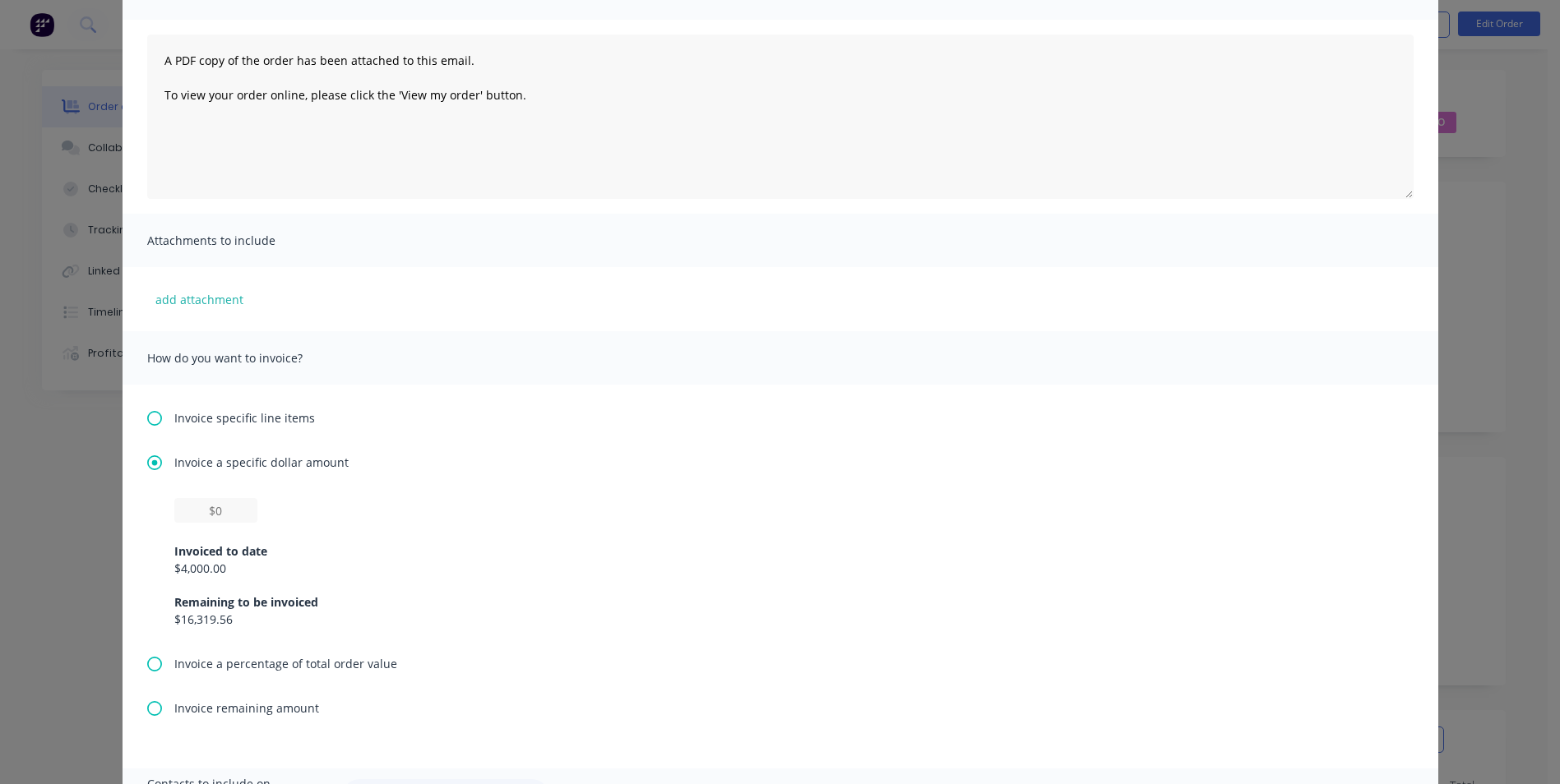
scroll to position [329, 0]
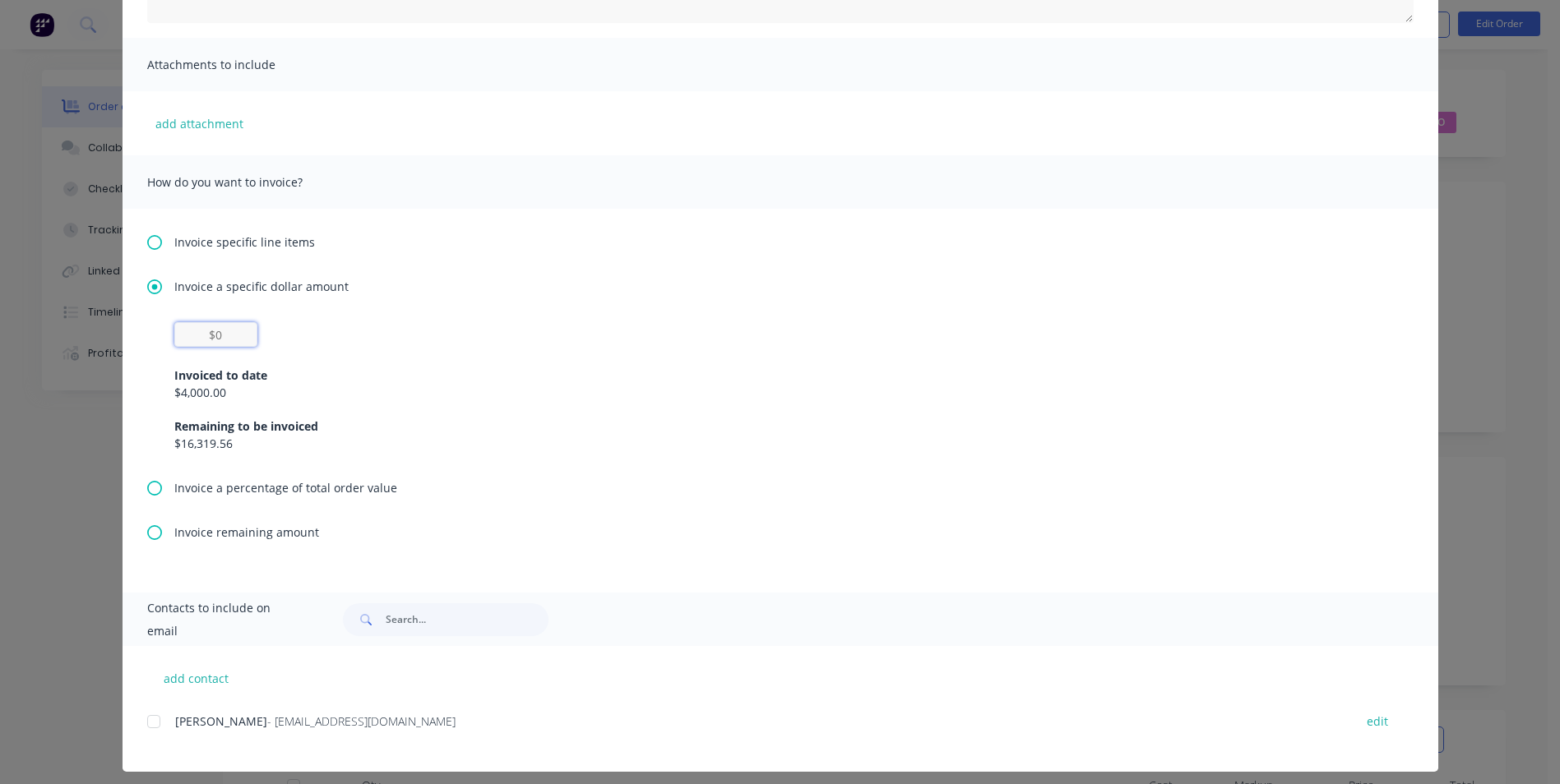
click at [223, 341] on input "text" at bounding box center [216, 335] width 83 height 24
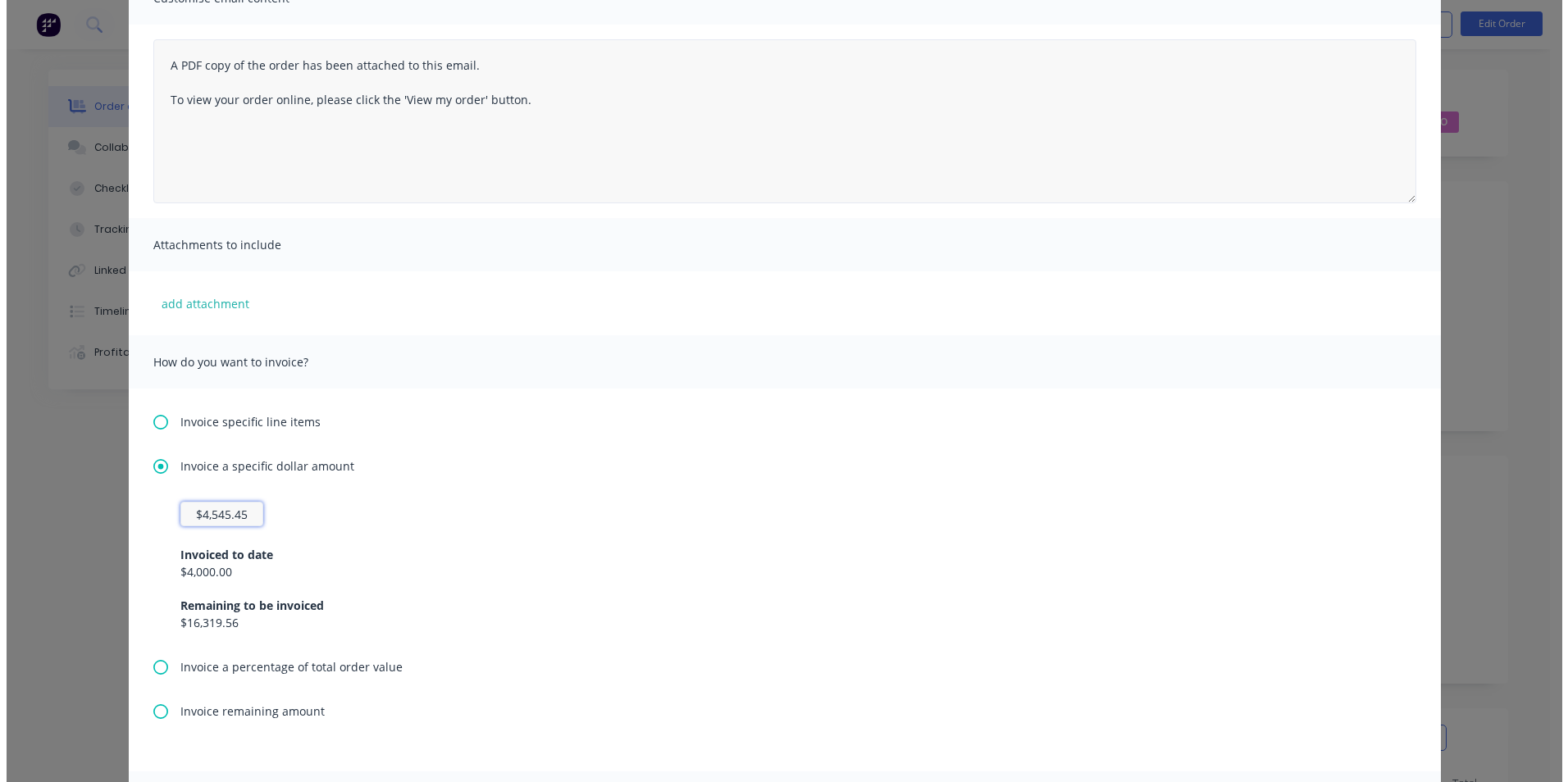
scroll to position [0, 0]
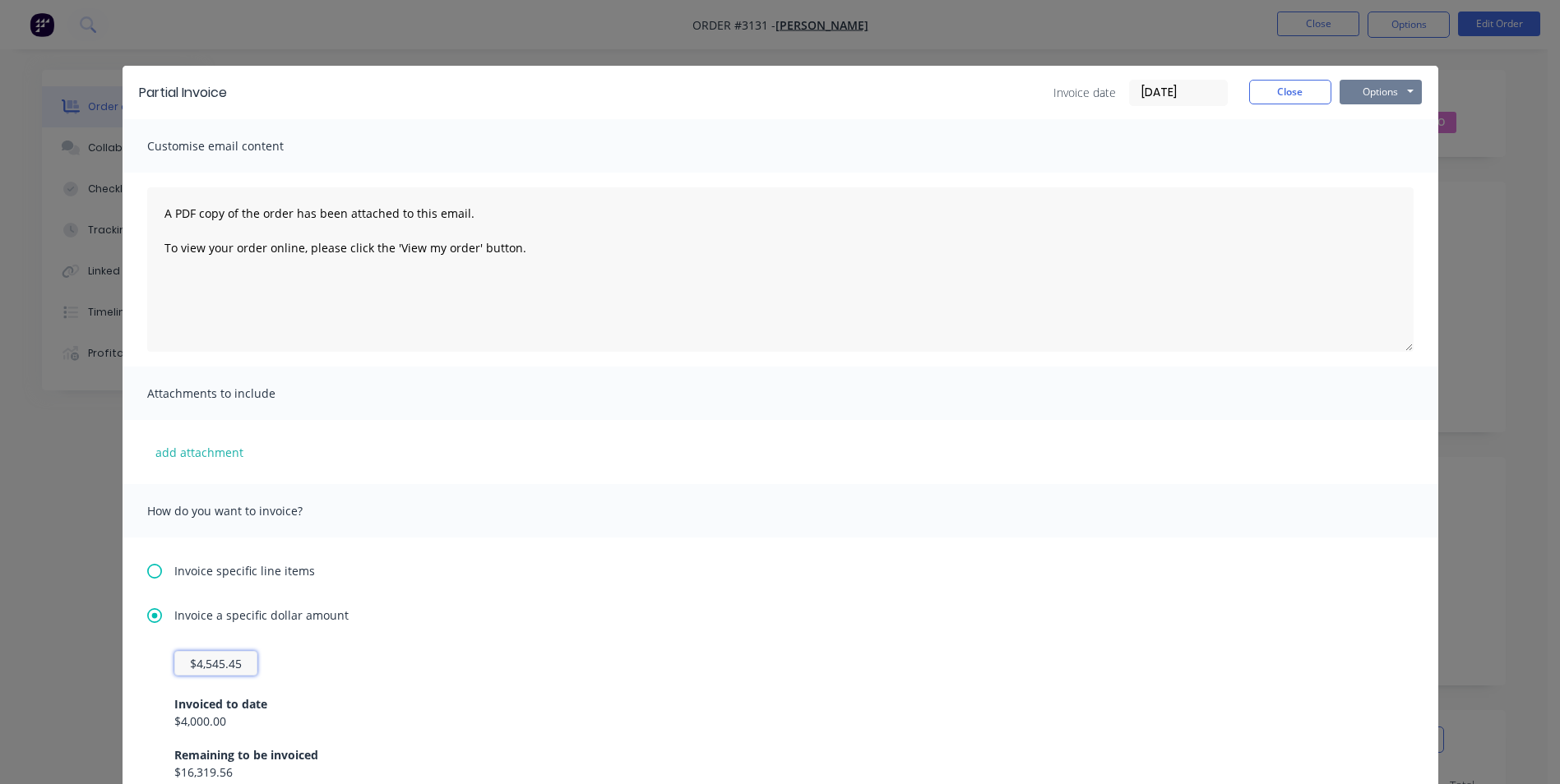
type input "$4,545.45"
click at [1388, 87] on button "Options" at bounding box center [1380, 92] width 82 height 24
click at [1371, 148] on button "Print" at bounding box center [1392, 148] width 106 height 27
click at [1292, 100] on button "Close" at bounding box center [1289, 92] width 82 height 24
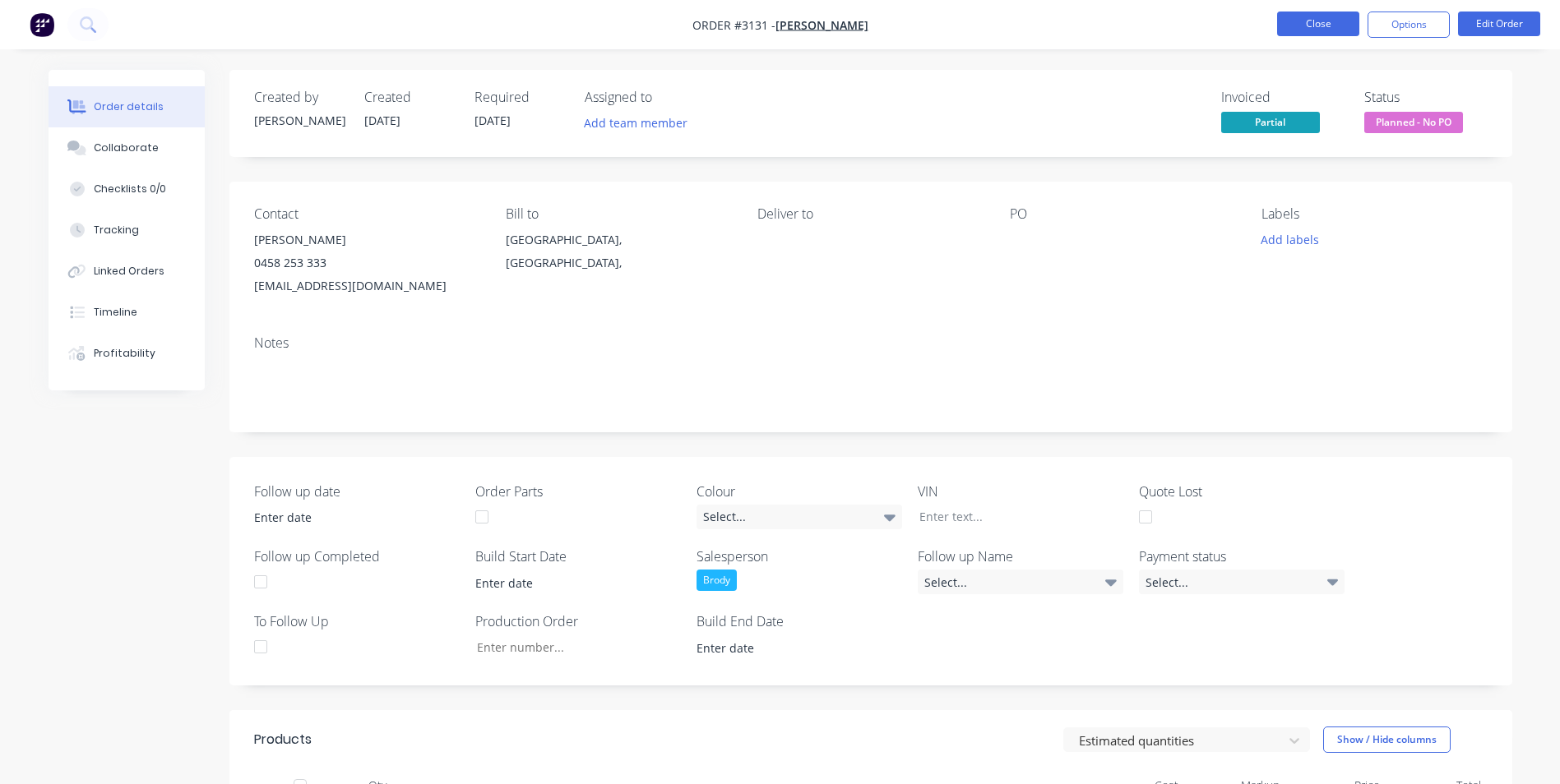
click at [1319, 35] on button "Close" at bounding box center [1318, 24] width 82 height 24
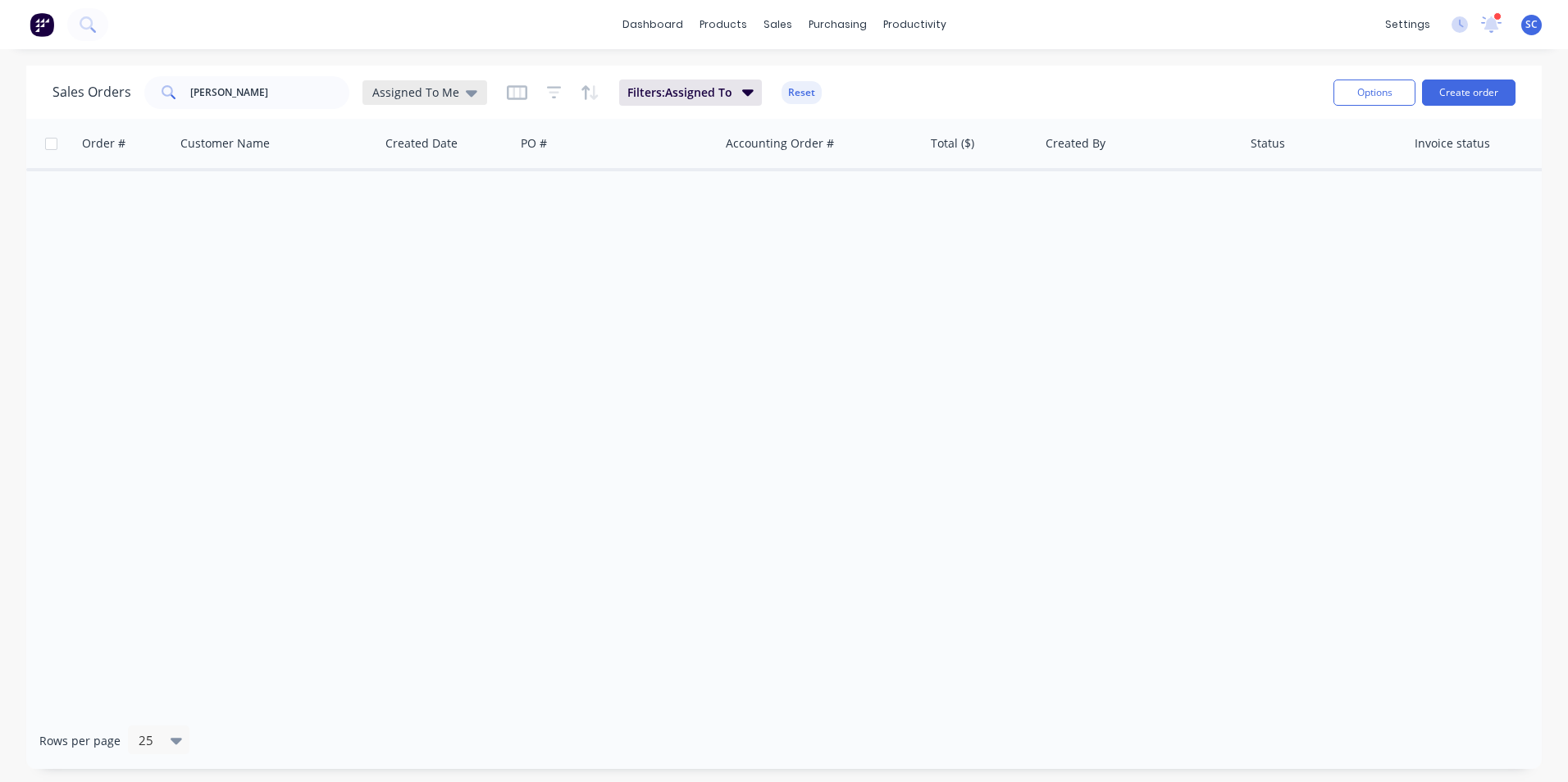
click at [396, 83] on div "Assigned To Me" at bounding box center [425, 93] width 125 height 24
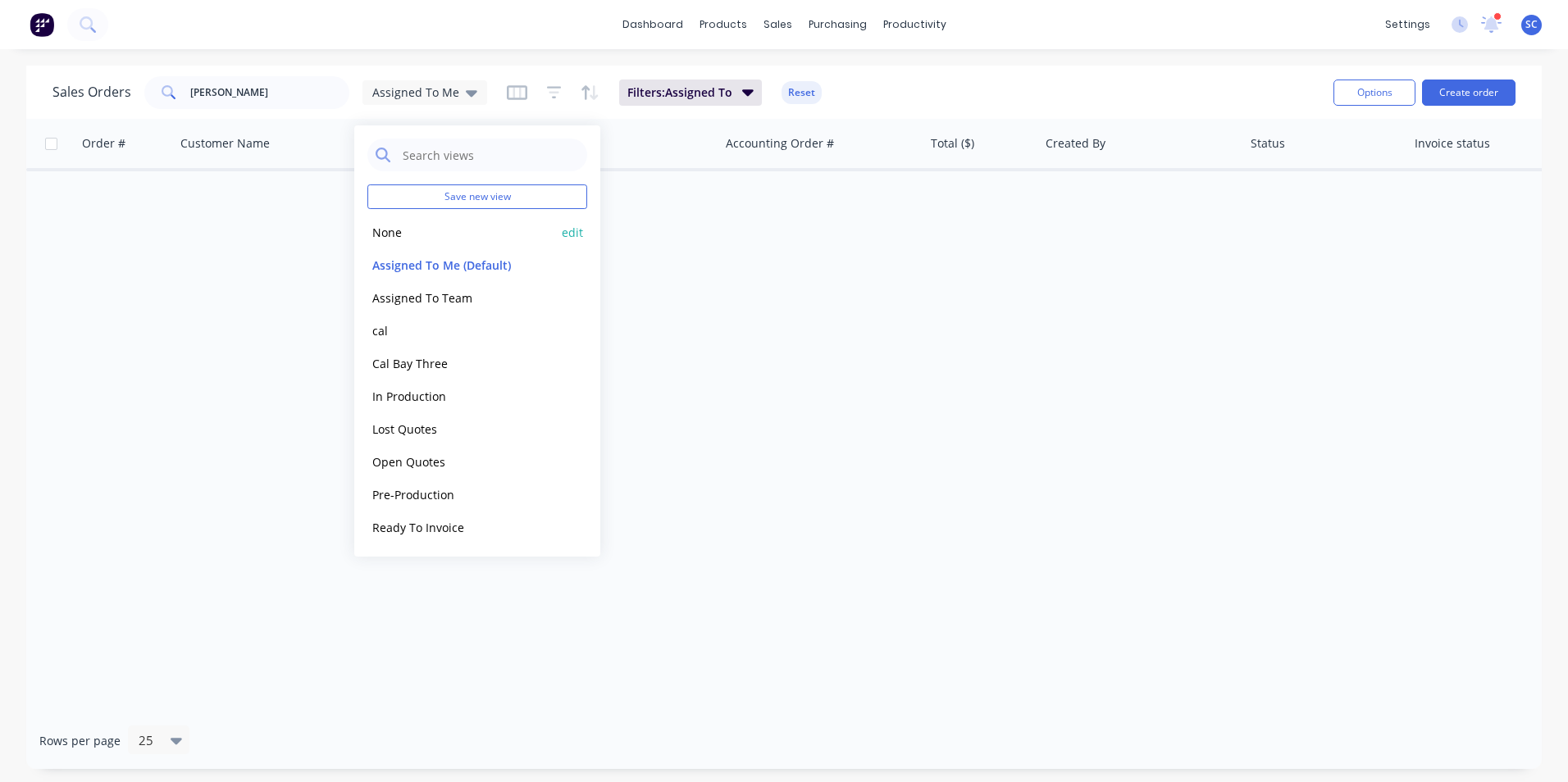
click at [397, 237] on button "None" at bounding box center [461, 232] width 187 height 19
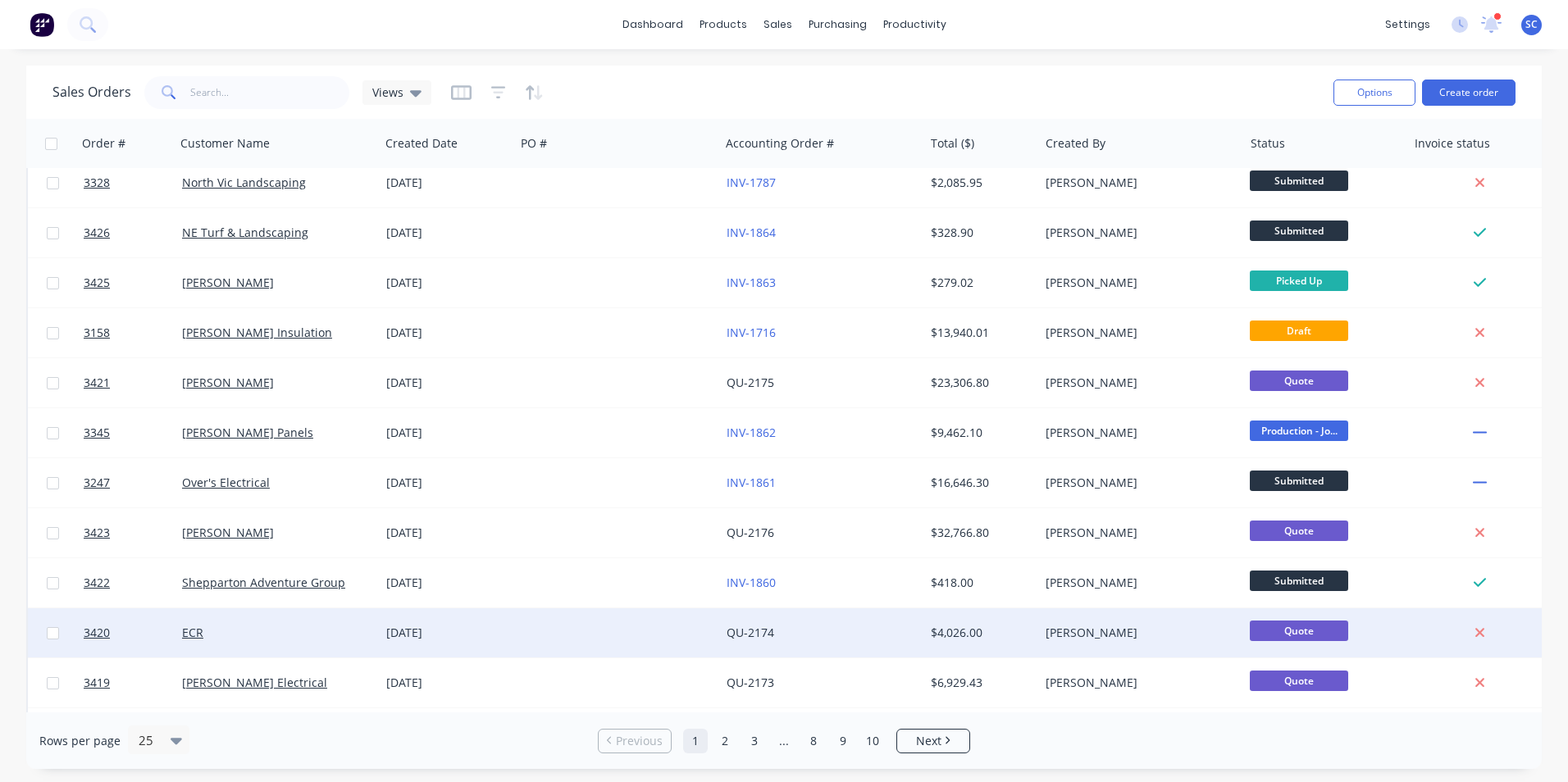
scroll to position [82, 0]
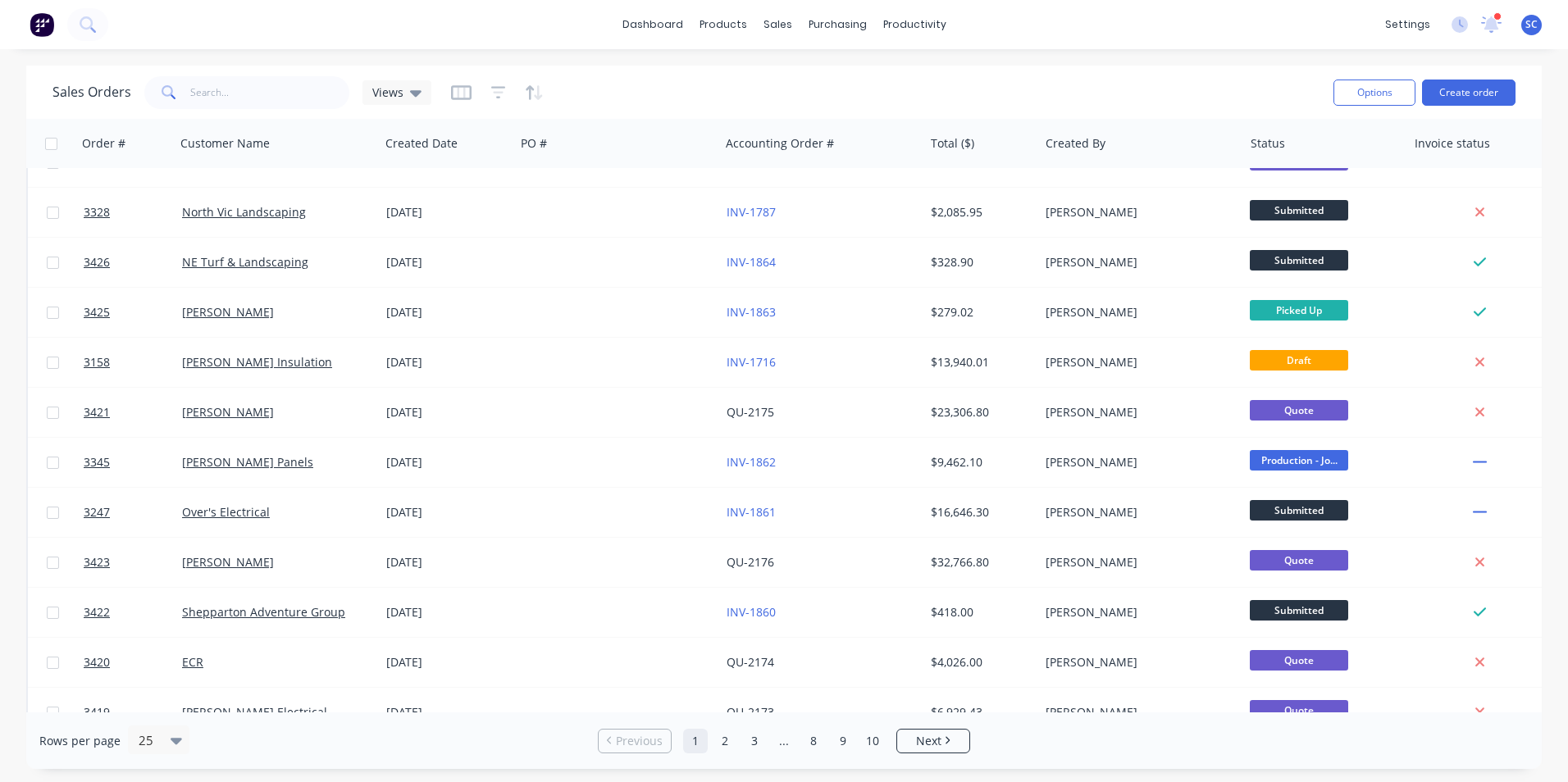
click at [1553, 272] on div "Sales Orders royce Views Options Create order Order # Customer Name Created Dat…" at bounding box center [784, 417] width 1568 height 704
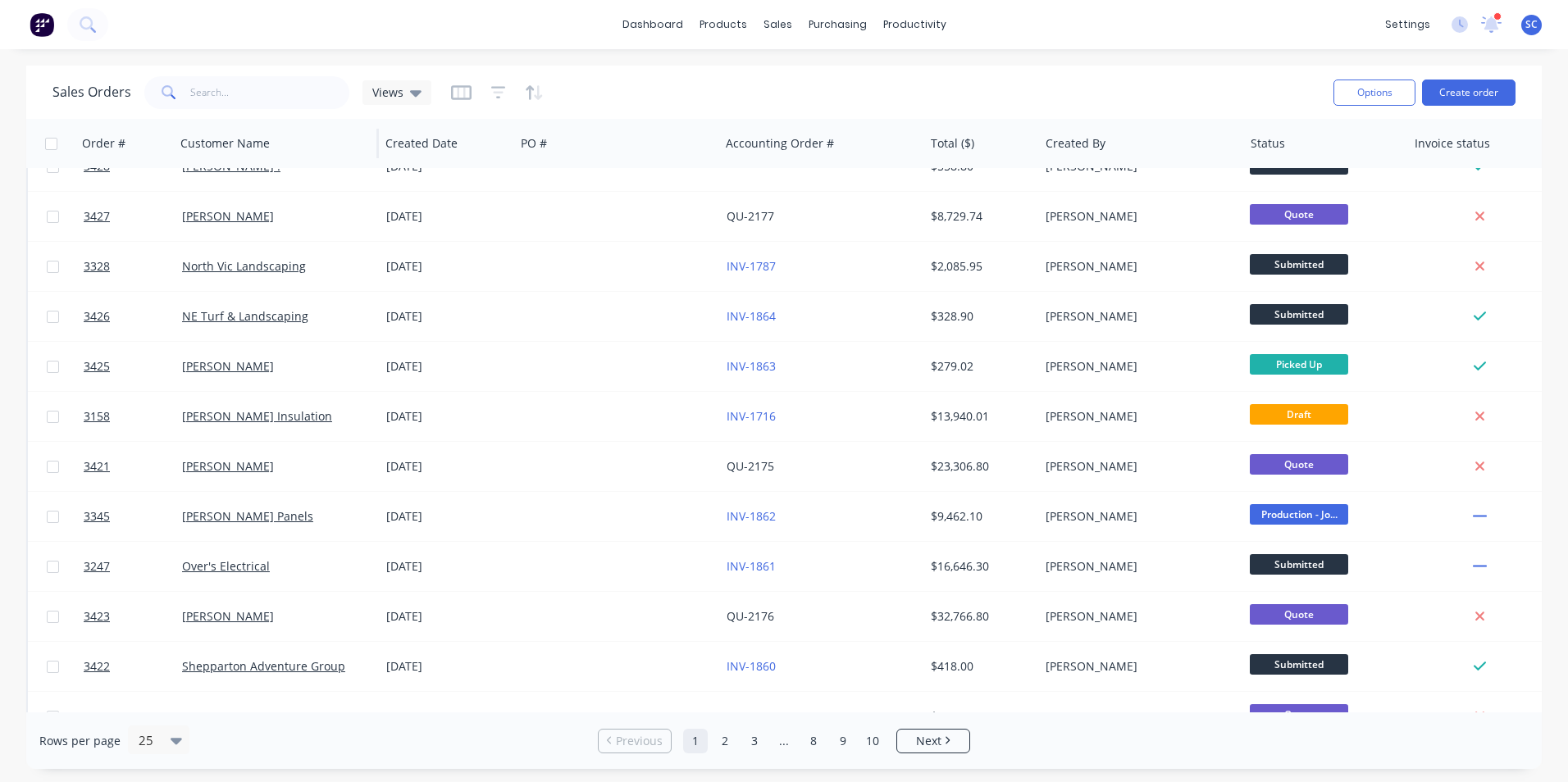
scroll to position [0, 0]
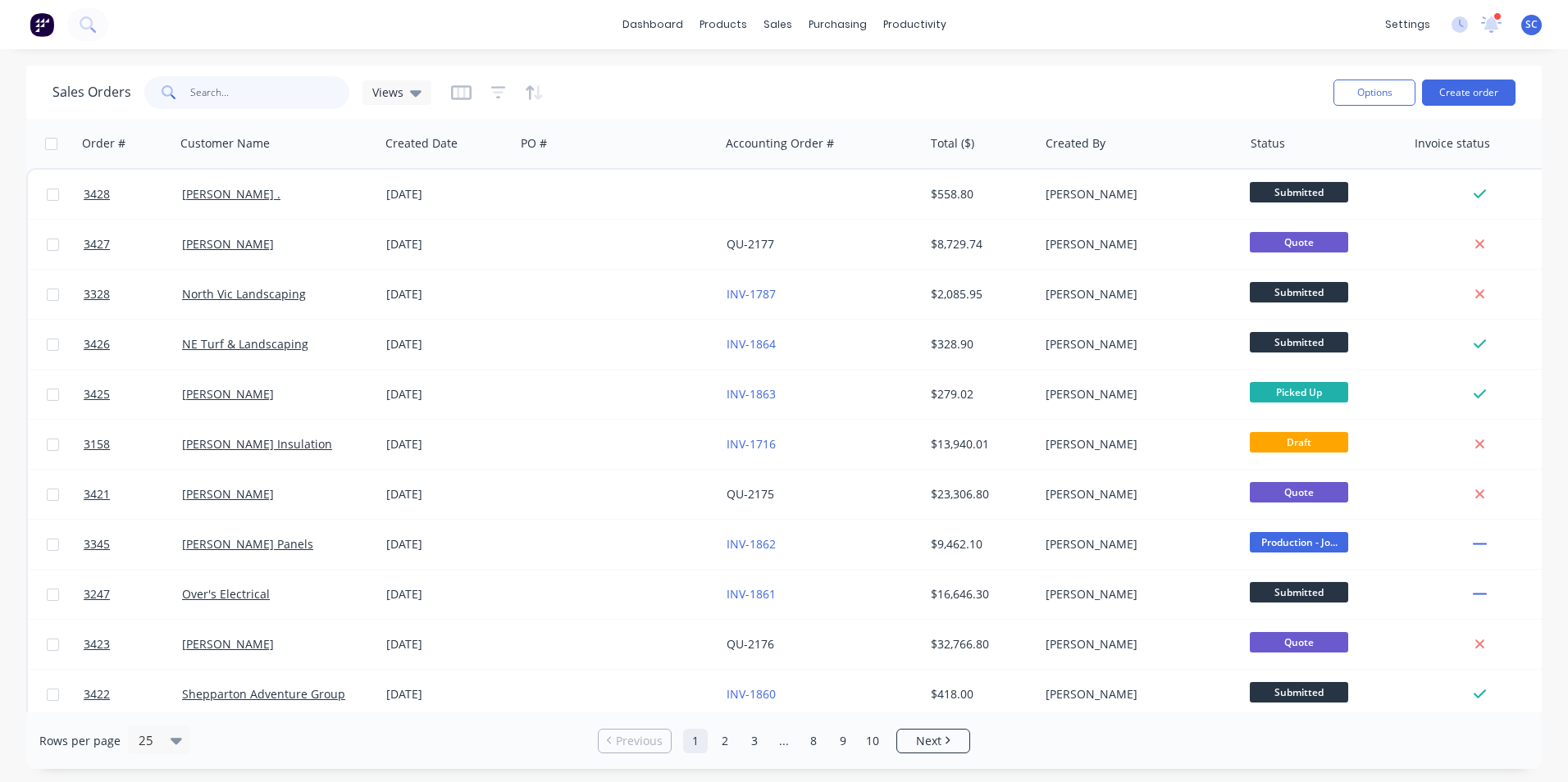
drag, startPoint x: 225, startPoint y: 93, endPoint x: 140, endPoint y: 100, distance: 85.3
click at [140, 100] on div "Sales Orders royce Views" at bounding box center [242, 92] width 379 height 33
click at [537, 50] on div "dashboard products sales purchasing productivity dashboard products Product Cat…" at bounding box center [784, 391] width 1568 height 782
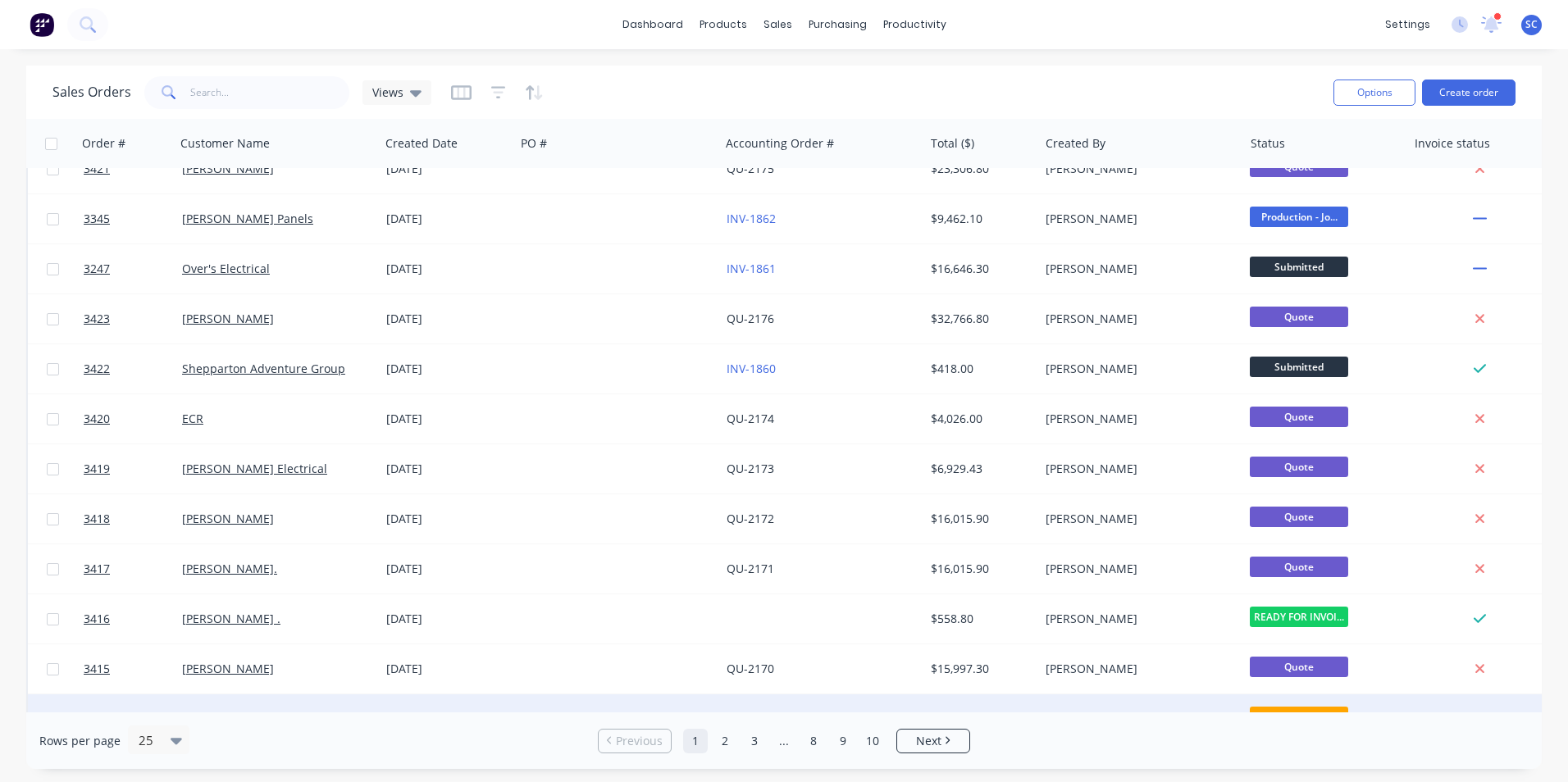
scroll to position [410, 0]
